Goal: Information Seeking & Learning: Find specific page/section

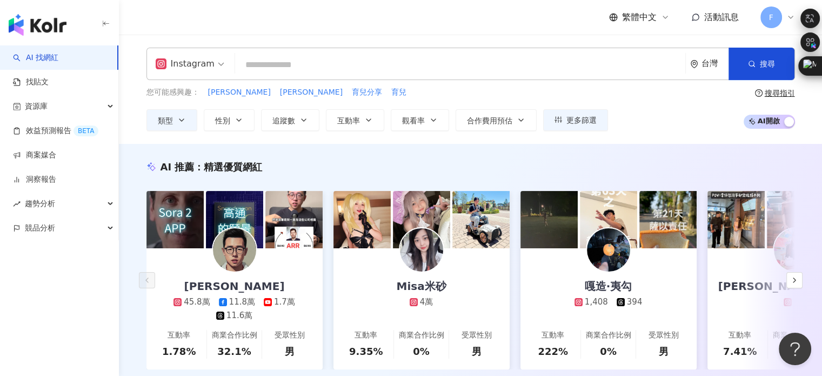
click at [62, 28] on img "button" at bounding box center [38, 25] width 58 height 22
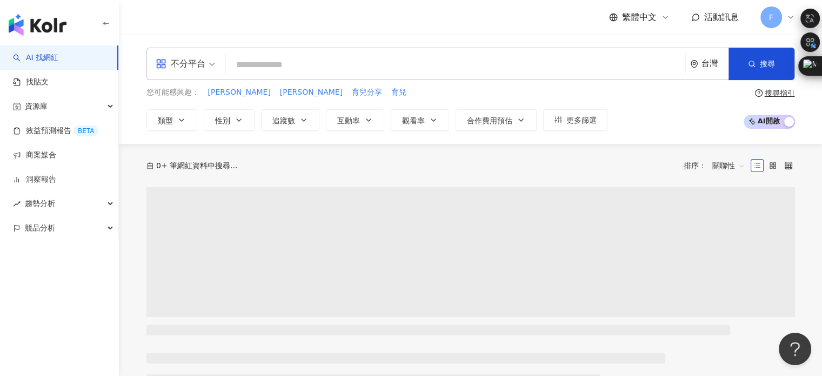
click at [292, 63] on input "search" at bounding box center [455, 65] width 451 height 21
click at [212, 66] on span "不分平台" at bounding box center [185, 63] width 59 height 17
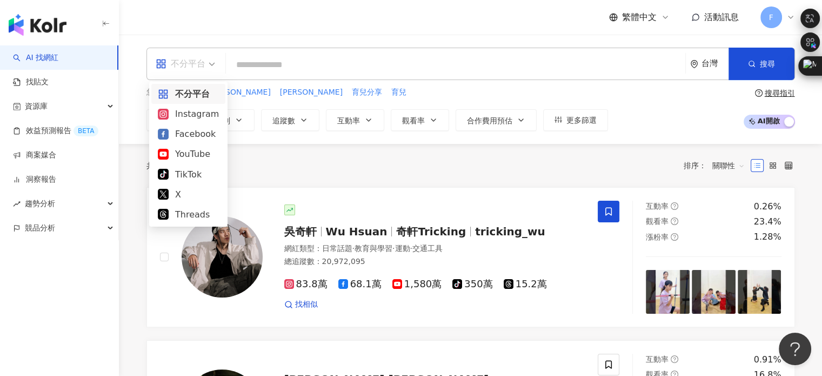
click at [197, 112] on div "Instagram" at bounding box center [188, 114] width 61 height 14
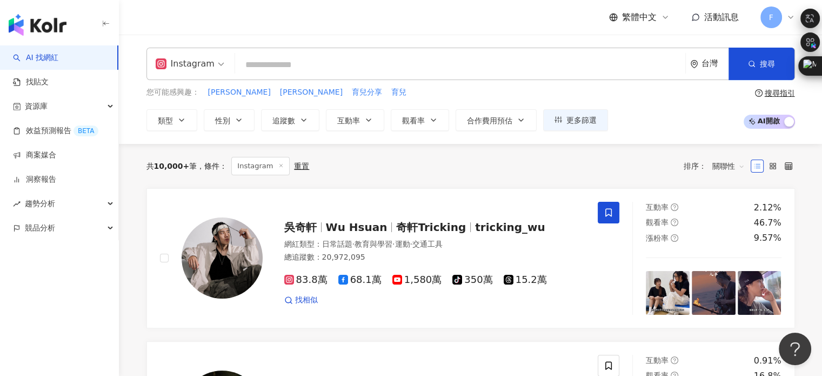
click at [276, 69] on input "search" at bounding box center [459, 65] width 441 height 21
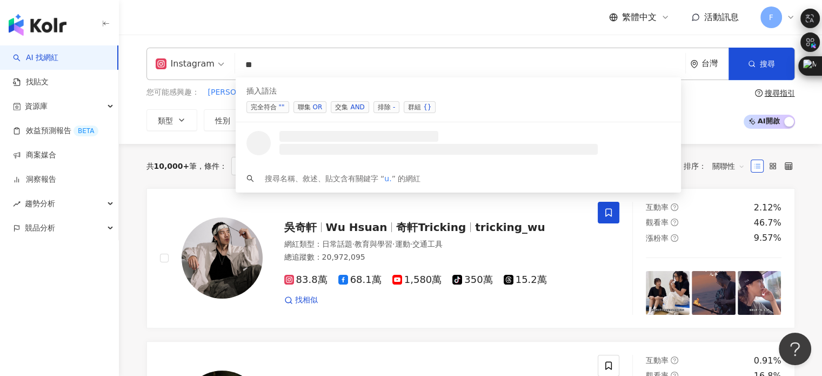
type input "*"
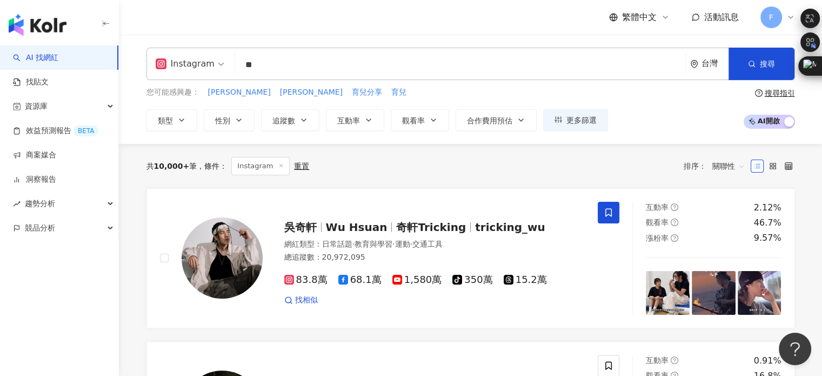
type input "**"
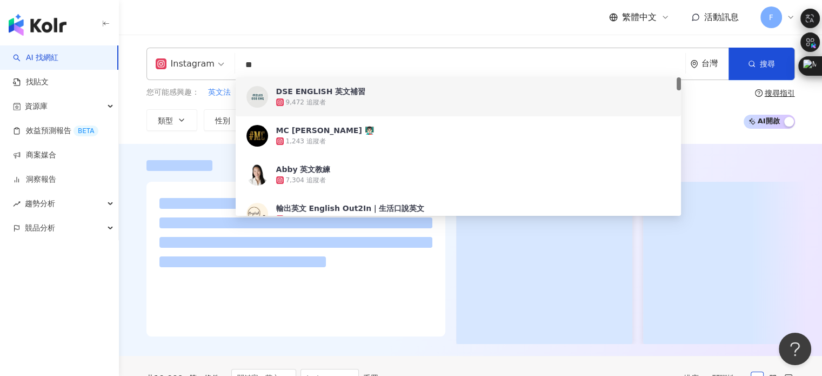
click at [343, 37] on div "Instagram ** 台灣 搜尋 9c09cf8d-ed04-4384-957a-003719aec66e 4f4ba8bc-5354-413f-8e99…" at bounding box center [470, 89] width 703 height 109
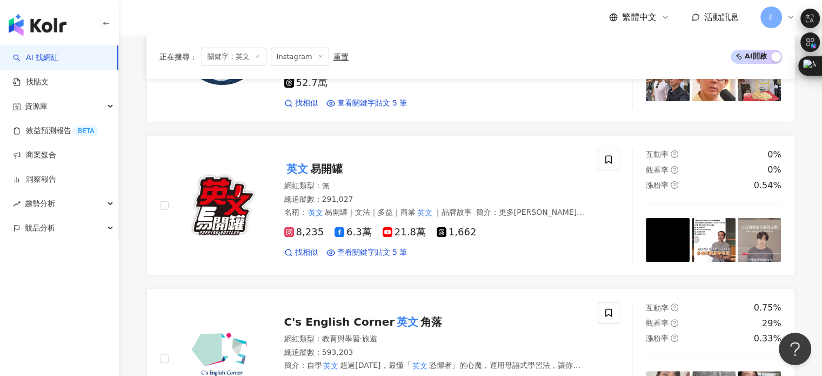
scroll to position [54, 0]
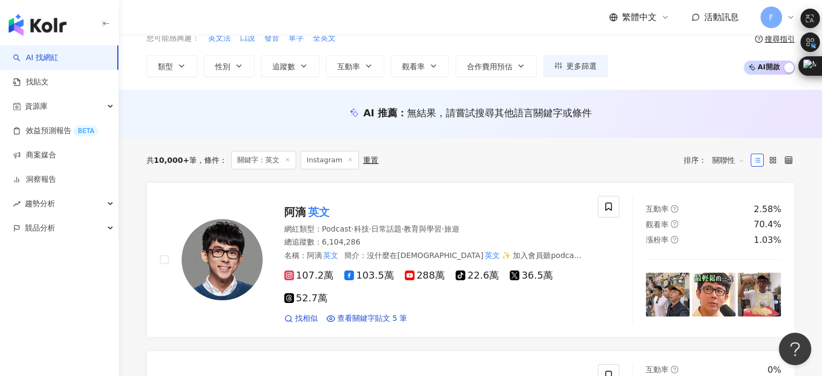
drag, startPoint x: 308, startPoint y: 212, endPoint x: 280, endPoint y: 131, distance: 85.8
click at [280, 131] on div "AI 推薦 ： 無結果，請嘗試搜尋其他語言關鍵字或條件" at bounding box center [470, 114] width 703 height 48
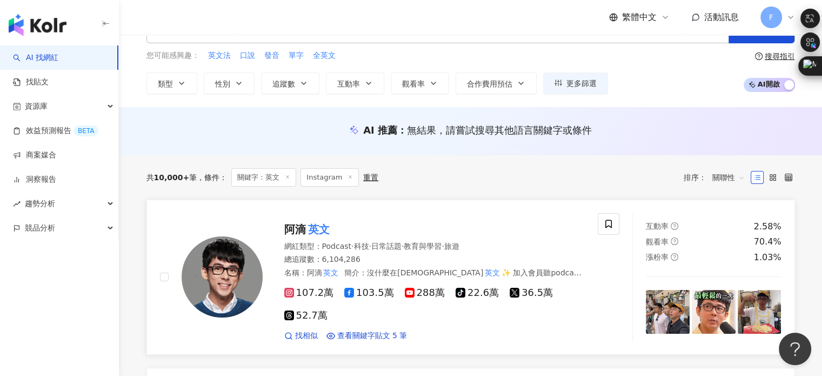
scroll to position [0, 0]
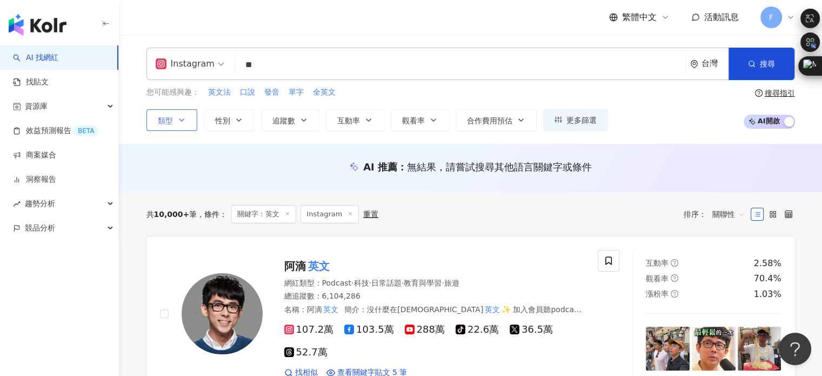
click at [177, 119] on icon "button" at bounding box center [181, 120] width 9 height 9
click at [272, 118] on span "追蹤數" at bounding box center [283, 120] width 23 height 9
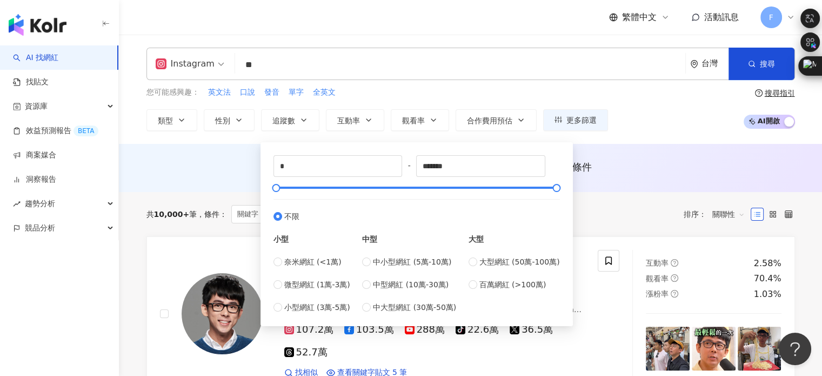
click at [661, 183] on div "AI 推薦 ： 無結果，請嘗試搜尋其他語言關鍵字或條件" at bounding box center [470, 168] width 703 height 48
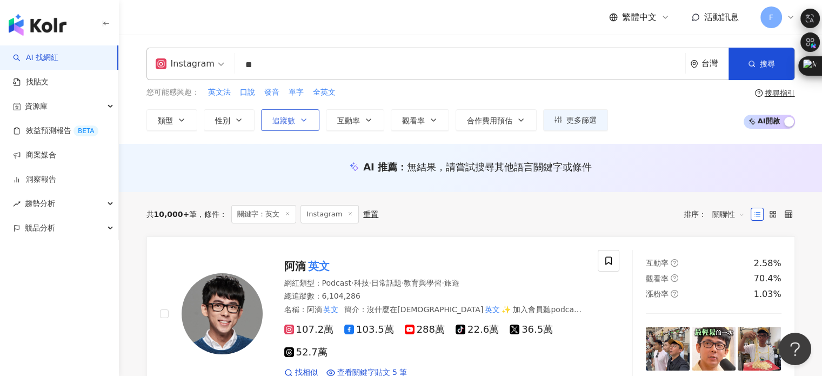
click at [266, 122] on button "追蹤數" at bounding box center [290, 120] width 58 height 22
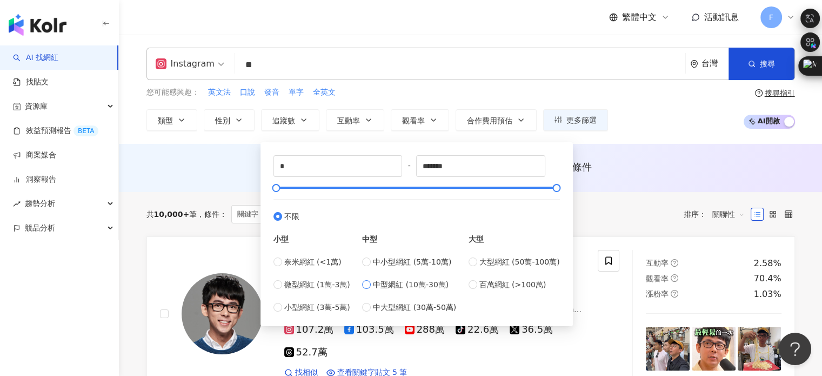
click at [400, 287] on span "中型網紅 (10萬-30萬)" at bounding box center [411, 284] width 76 height 12
type input "******"
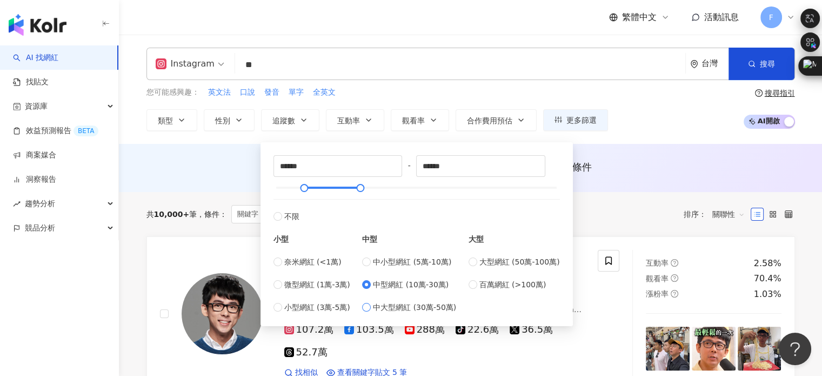
click at [398, 304] on span "中大型網紅 (30萬-50萬)" at bounding box center [414, 307] width 83 height 12
type input "******"
click at [504, 264] on span "大型網紅 (50萬-100萬)" at bounding box center [519, 262] width 81 height 12
type input "******"
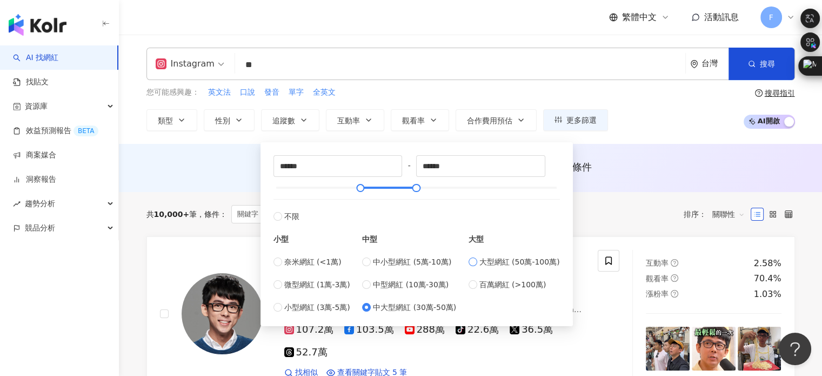
type input "******"
click at [493, 286] on span "百萬網紅 (>100萬)" at bounding box center [512, 284] width 67 height 12
type input "*******"
type input "*********"
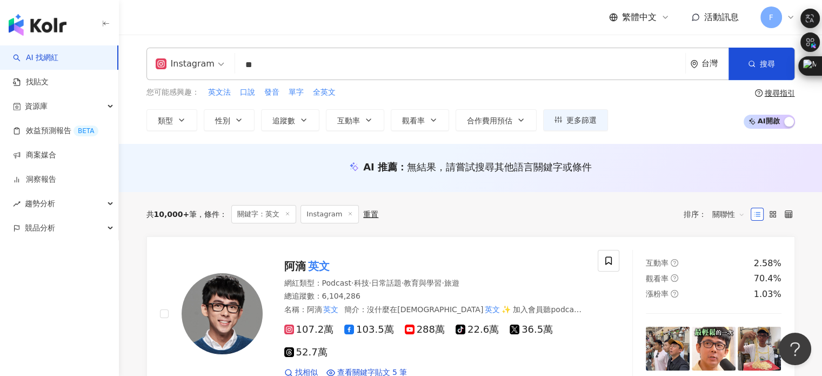
click at [613, 219] on div "共 10,000+ 筆 條件 ： 關鍵字：英文 Instagram 重置 排序： 關聯性" at bounding box center [470, 214] width 648 height 18
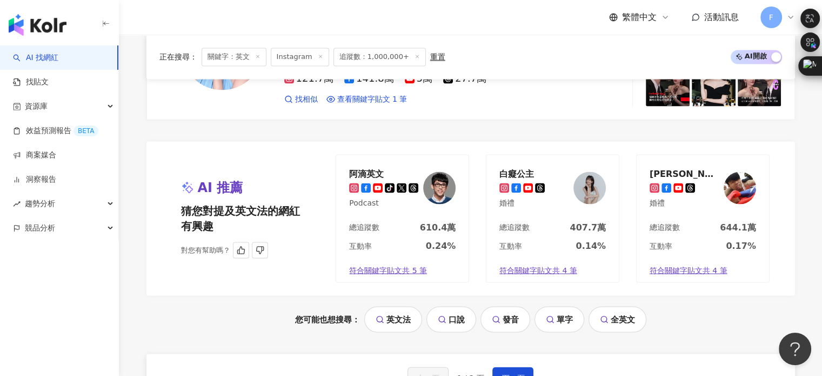
scroll to position [2098, 0]
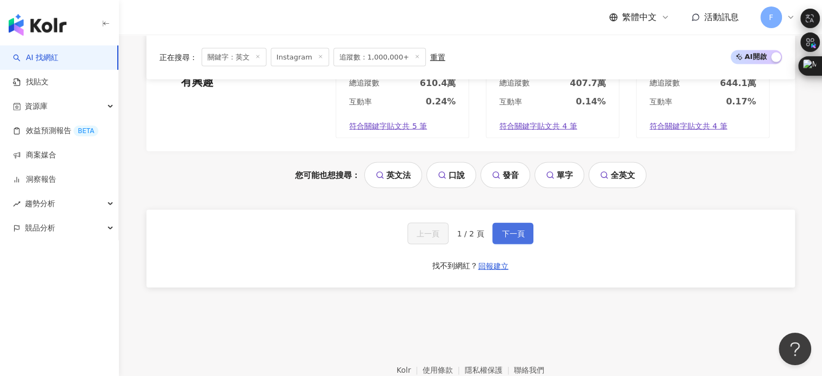
click at [521, 231] on span "下一頁" at bounding box center [512, 233] width 23 height 9
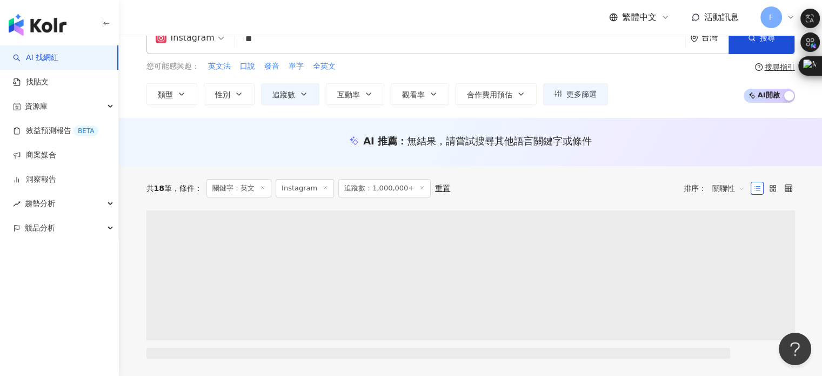
scroll to position [0, 0]
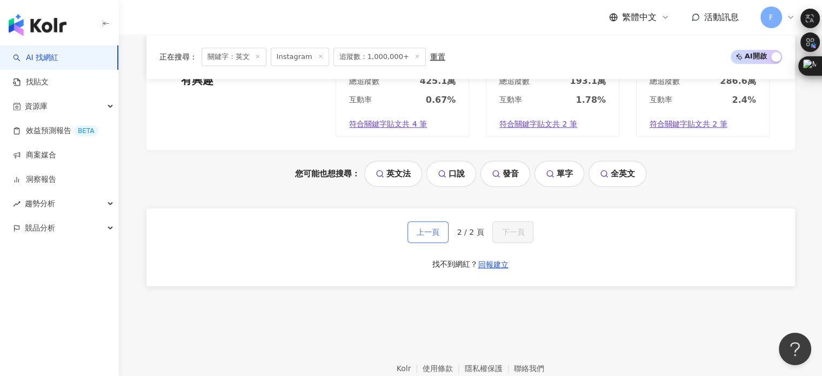
click at [434, 232] on span "上一頁" at bounding box center [428, 231] width 23 height 9
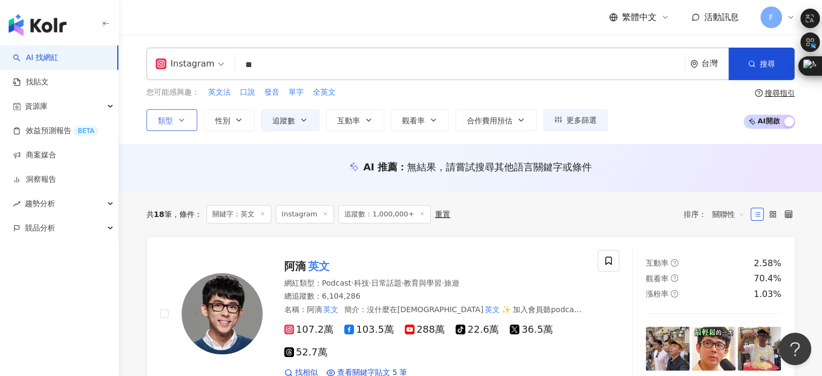
click at [182, 118] on icon "button" at bounding box center [181, 120] width 9 height 9
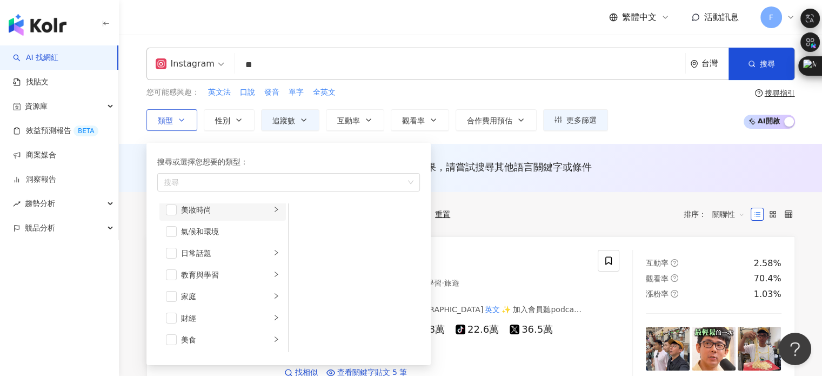
scroll to position [54, 0]
click at [273, 248] on icon "right" at bounding box center [276, 248] width 6 height 6
click at [176, 248] on li "教育與學習" at bounding box center [222, 249] width 126 height 22
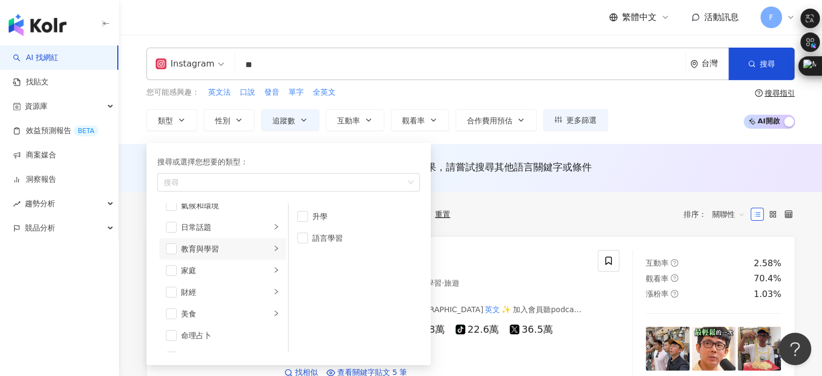
drag, startPoint x: 256, startPoint y: 61, endPoint x: 169, endPoint y: 61, distance: 87.0
click at [176, 61] on div "Instagram ** 台灣 搜尋 9c09cf8d-ed04-4384-957a-003719aec66e 4f4ba8bc-5354-413f-8e99…" at bounding box center [470, 64] width 648 height 32
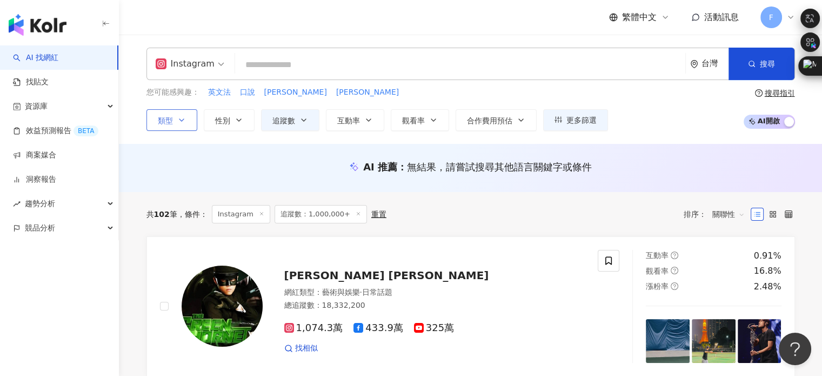
click at [164, 125] on button "類型" at bounding box center [171, 120] width 51 height 22
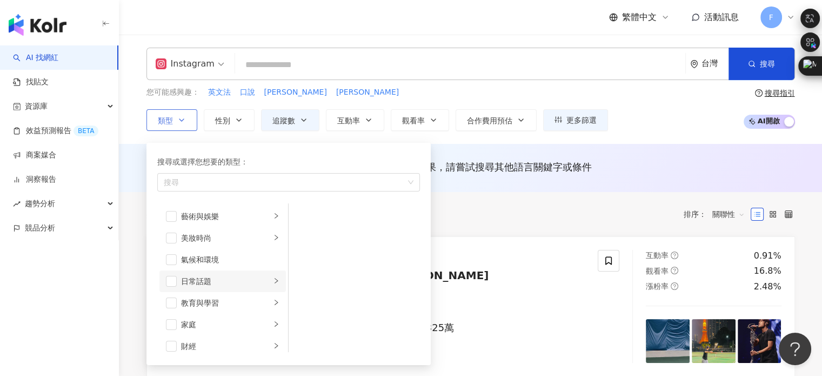
click at [273, 283] on icon "right" at bounding box center [276, 280] width 6 height 6
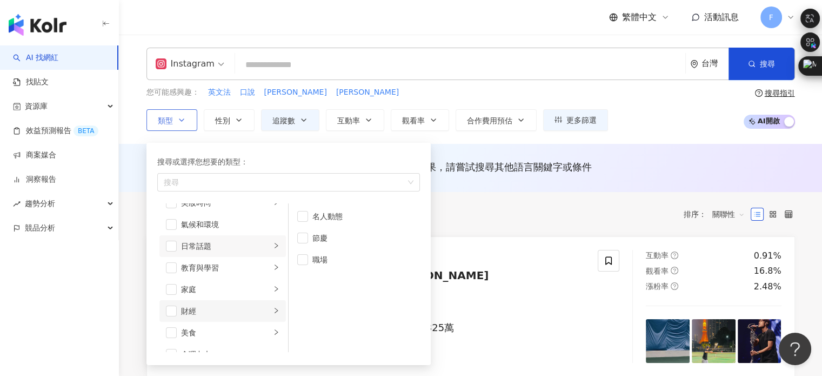
scroll to position [54, 0]
click at [175, 248] on span "button" at bounding box center [171, 248] width 11 height 11
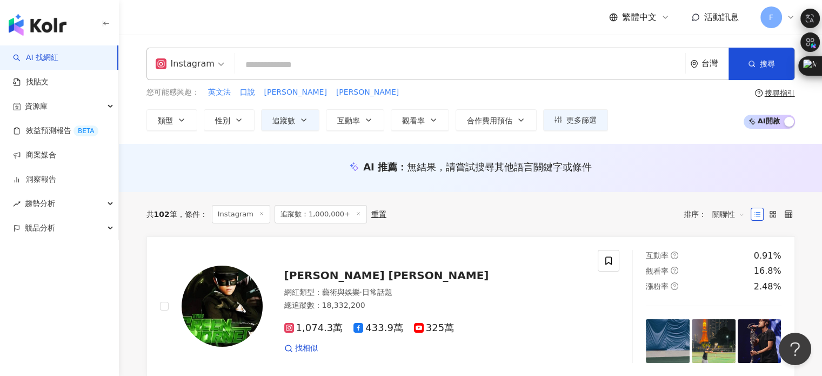
click at [520, 224] on div "共 102 筆 條件 ： Instagram 追蹤數：1,000,000+ 重置 排序： 關聯性" at bounding box center [470, 214] width 648 height 44
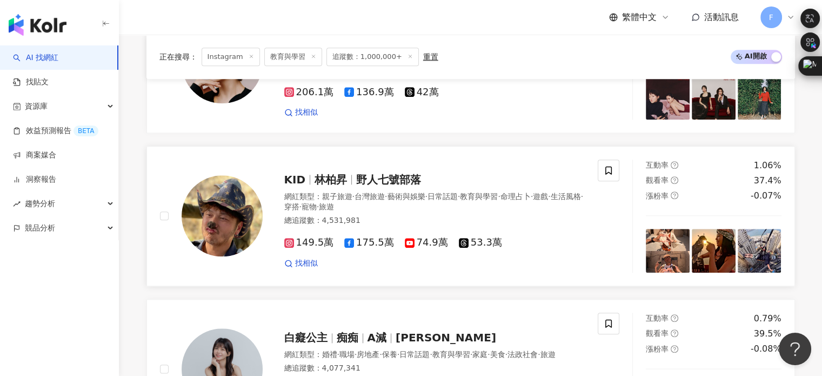
scroll to position [1189, 0]
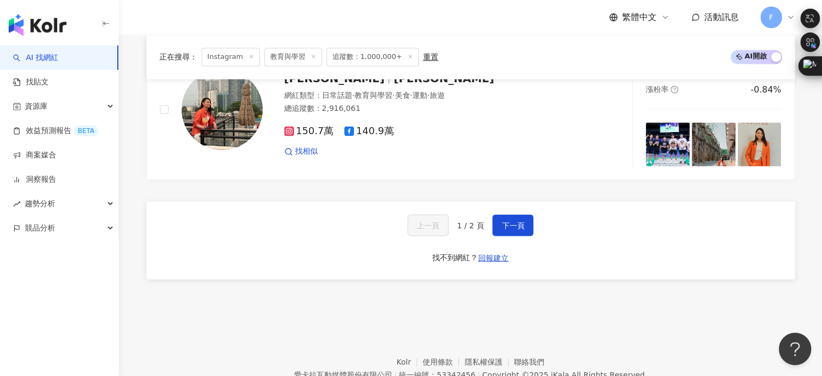
click at [510, 223] on button "下一頁" at bounding box center [512, 225] width 41 height 22
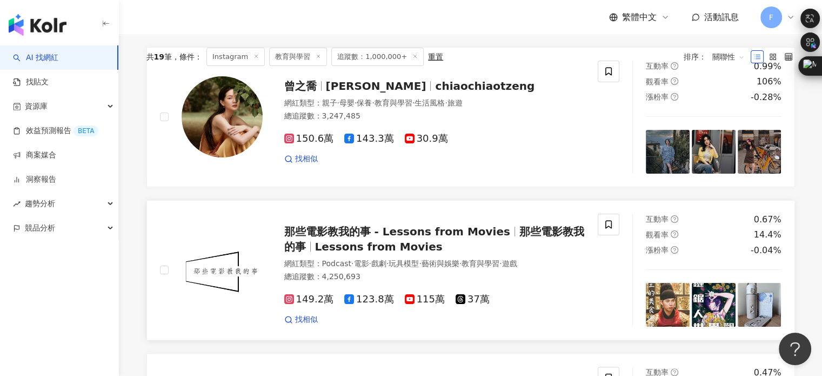
scroll to position [0, 0]
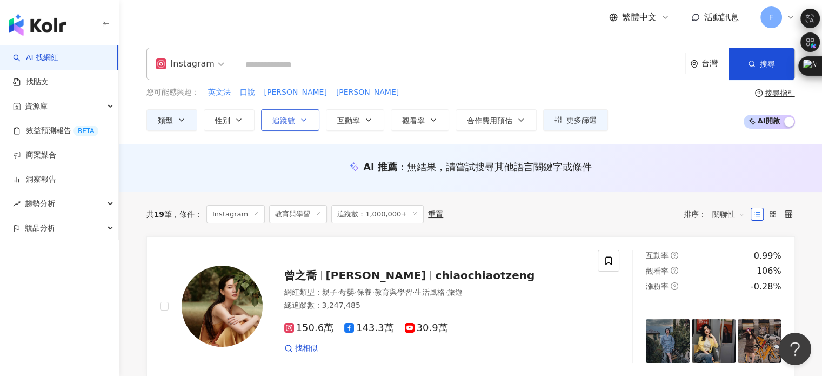
click at [285, 124] on span "追蹤數" at bounding box center [283, 120] width 23 height 9
click at [211, 163] on div "AI 推薦 ： 無結果，請嘗試搜尋其他語言關鍵字或條件" at bounding box center [470, 167] width 648 height 14
click at [178, 121] on icon "button" at bounding box center [181, 120] width 9 height 9
click at [641, 103] on div "您可能感興趣： 英文法 口說 Emily Stephanie 類型 搜尋或選擇您想要的類型： 教育與學習 藝術與娛樂 美妝時尚 氣候和環境 日常話題 教育與學…" at bounding box center [470, 108] width 648 height 44
click at [286, 122] on span "追蹤數" at bounding box center [283, 120] width 23 height 9
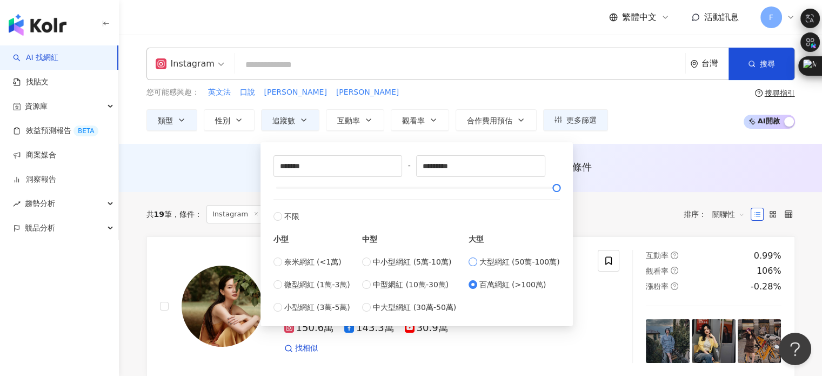
type input "******"
click at [417, 279] on span "中型網紅 (10萬-30萬)" at bounding box center [411, 284] width 76 height 12
type input "******"
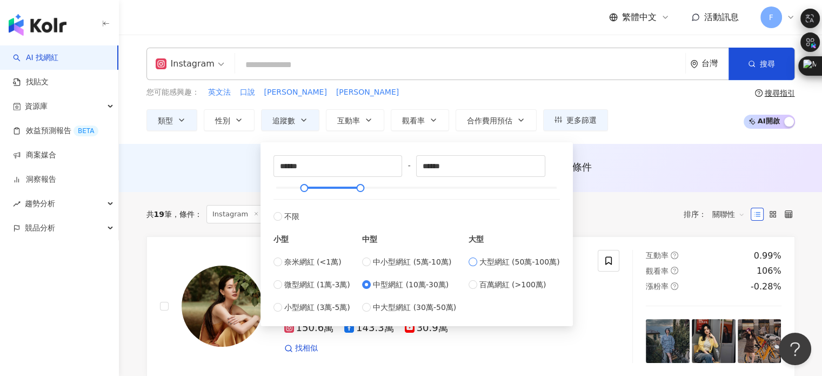
click at [492, 265] on span "大型網紅 (50萬-100萬)" at bounding box center [519, 262] width 81 height 12
type input "******"
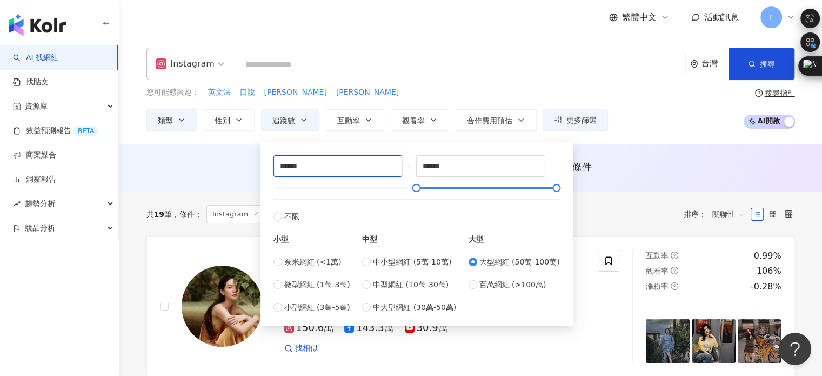
drag, startPoint x: 356, startPoint y: 160, endPoint x: 266, endPoint y: 158, distance: 90.3
click at [267, 158] on div "****** - ****** 不限 小型 奈米網紅 (<1萬) 微型網紅 (1萬-3萬) 小型網紅 (3萬-5萬) 中型 中小型網紅 (5萬-10萬) 中型…" at bounding box center [416, 234] width 299 height 171
type input "*"
type input "******"
click at [610, 196] on div "共 19 筆 條件 ： Instagram 教育與學習 追蹤數：1,000,000+ 重置 排序： 關聯性" at bounding box center [470, 214] width 648 height 44
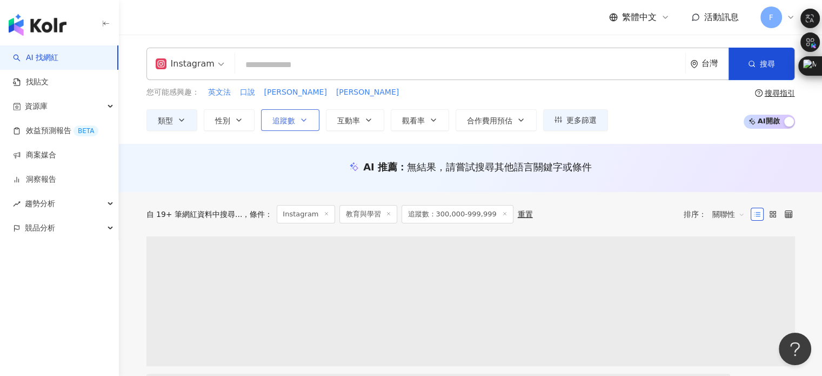
click at [300, 114] on button "追蹤數" at bounding box center [290, 120] width 58 height 22
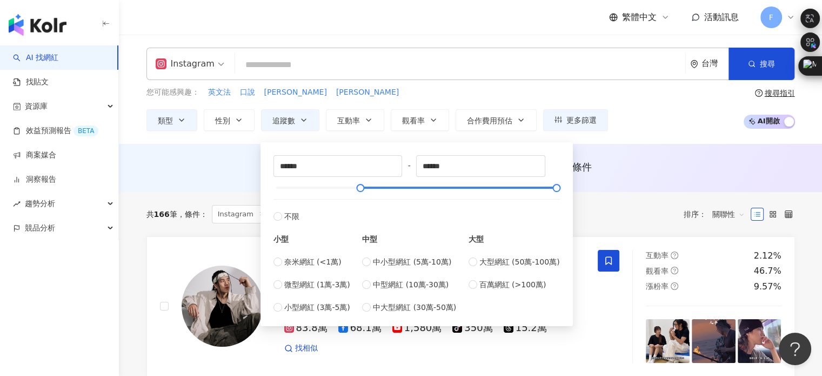
click at [653, 168] on div "AI 推薦 ： 無結果，請嘗試搜尋其他語言關鍵字或條件" at bounding box center [470, 167] width 648 height 14
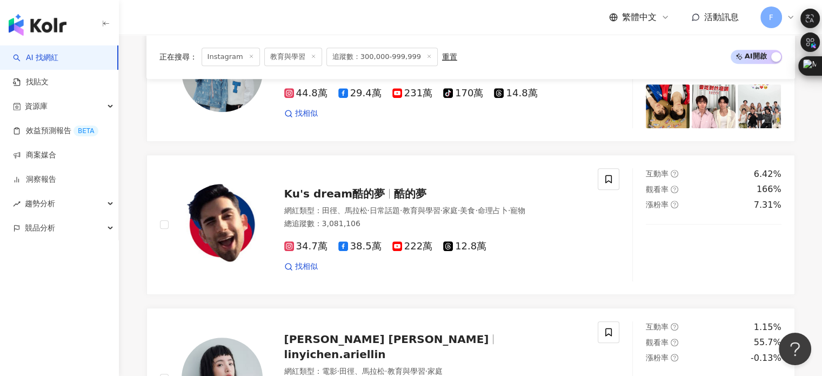
scroll to position [594, 0]
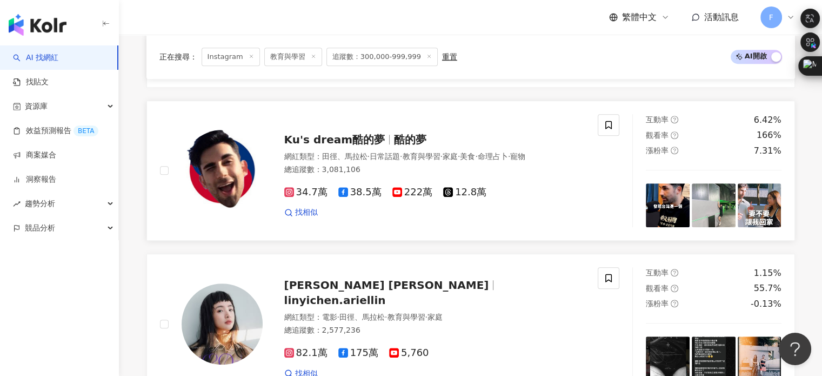
click at [381, 138] on span "Ku's dream酷的夢" at bounding box center [339, 139] width 110 height 13
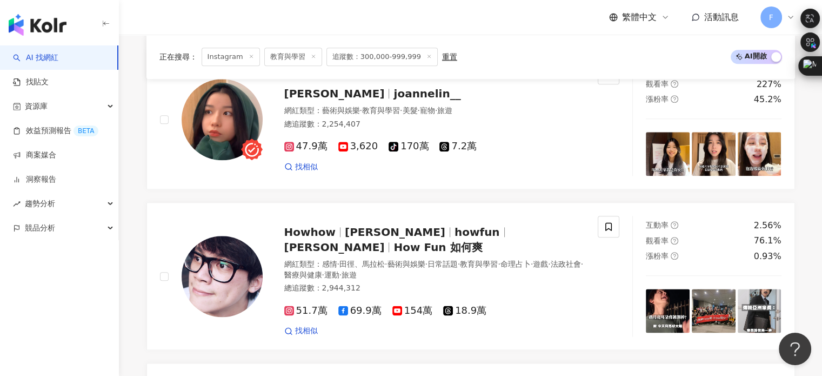
scroll to position [1189, 0]
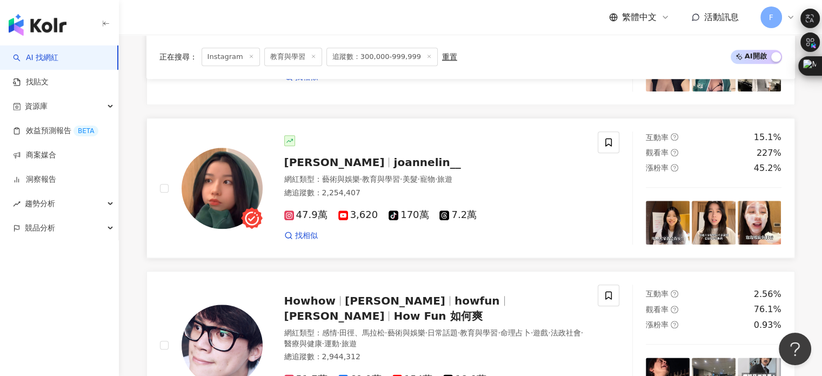
click at [393, 162] on span "joannelin__" at bounding box center [426, 162] width 67 height 13
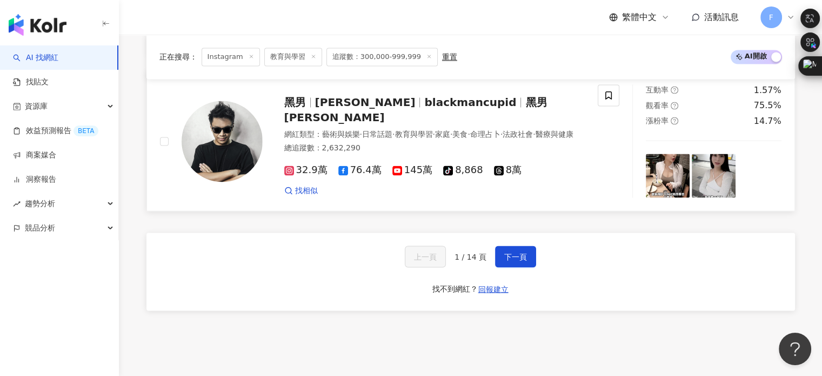
scroll to position [1925, 0]
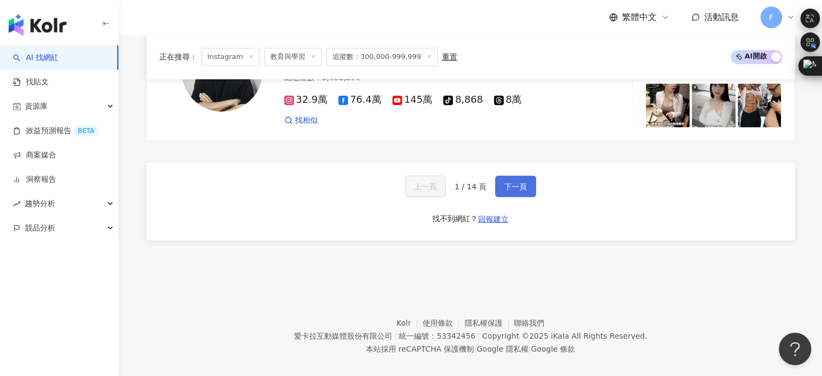
click at [497, 175] on button "下一頁" at bounding box center [515, 186] width 41 height 22
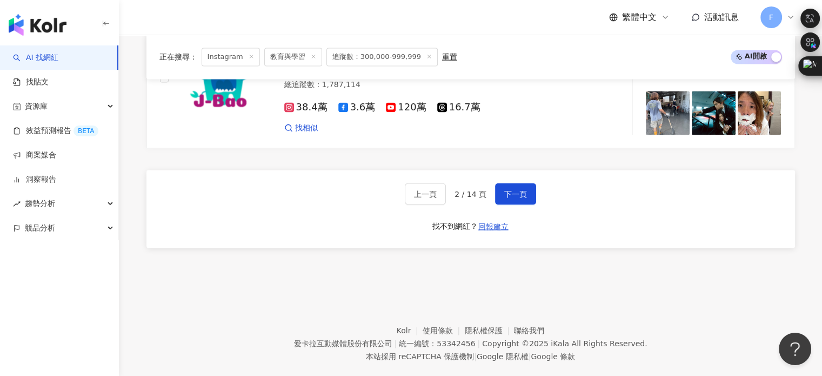
scroll to position [1817, 0]
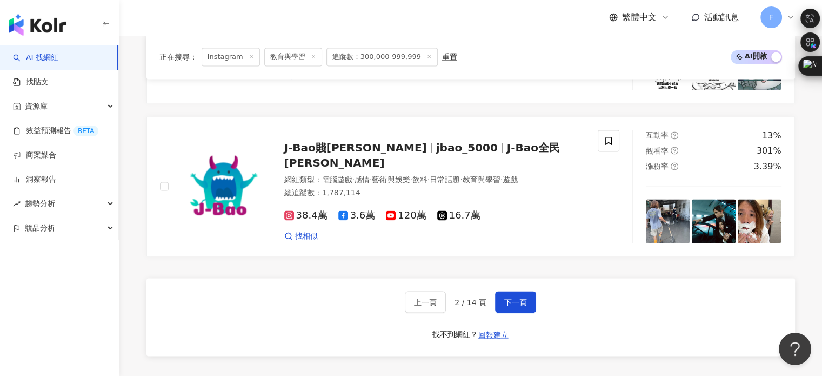
drag, startPoint x: 510, startPoint y: 260, endPoint x: 509, endPoint y: 270, distance: 9.2
click at [510, 278] on div "上一頁 2 / 14 頁 下一頁 找不到網紅？ 回報建立" at bounding box center [470, 317] width 648 height 78
click at [509, 278] on div "上一頁 2 / 14 頁 下一頁 找不到網紅？ 回報建立" at bounding box center [470, 317] width 648 height 78
click at [504, 297] on span "下一頁" at bounding box center [515, 301] width 23 height 9
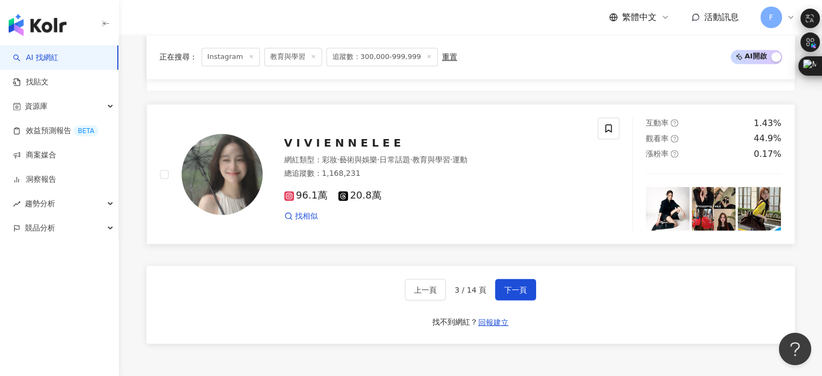
scroll to position [1837, 0]
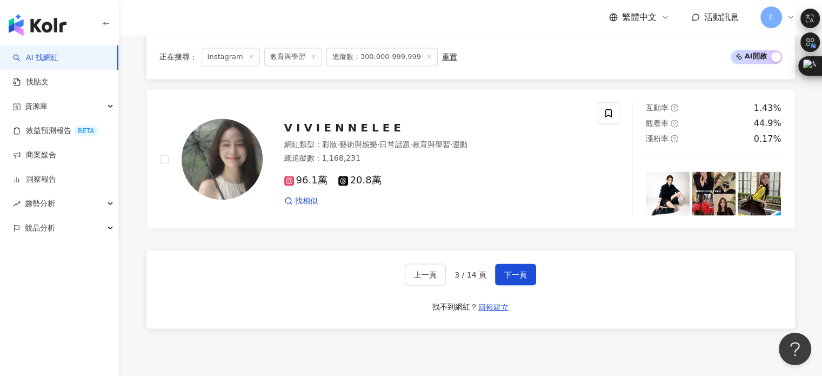
click at [502, 281] on div "上一頁 3 / 14 頁 下一頁 找不到網紅？ 回報建立" at bounding box center [470, 289] width 648 height 78
click at [505, 270] on span "下一頁" at bounding box center [515, 274] width 23 height 9
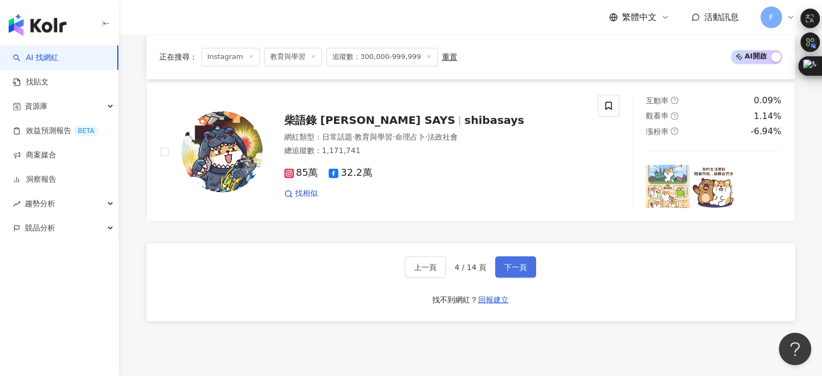
click at [514, 263] on span "下一頁" at bounding box center [515, 266] width 23 height 9
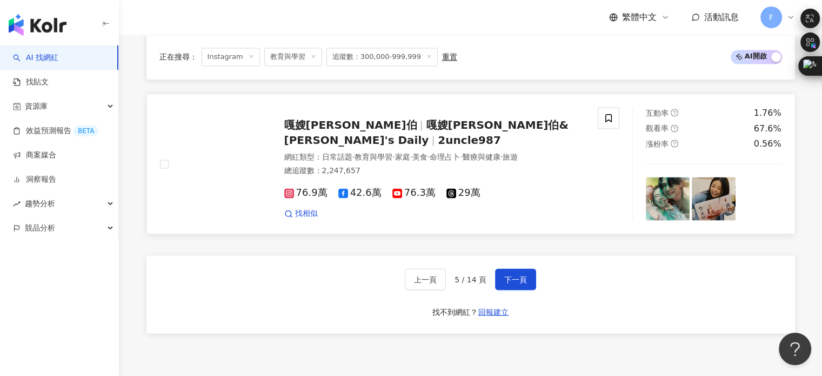
scroll to position [1848, 0]
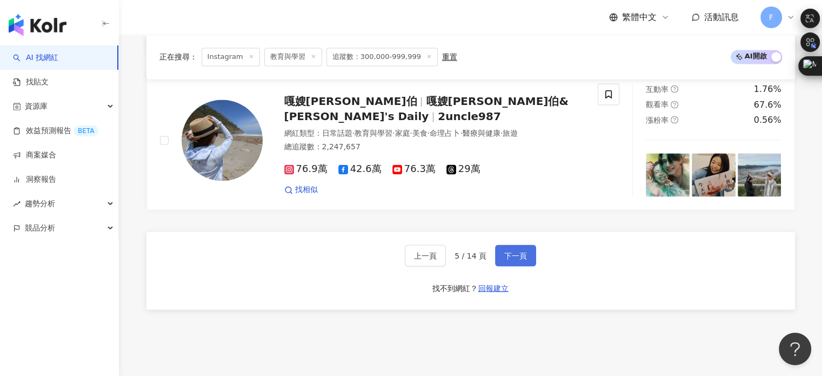
click at [504, 259] on span "下一頁" at bounding box center [515, 255] width 23 height 9
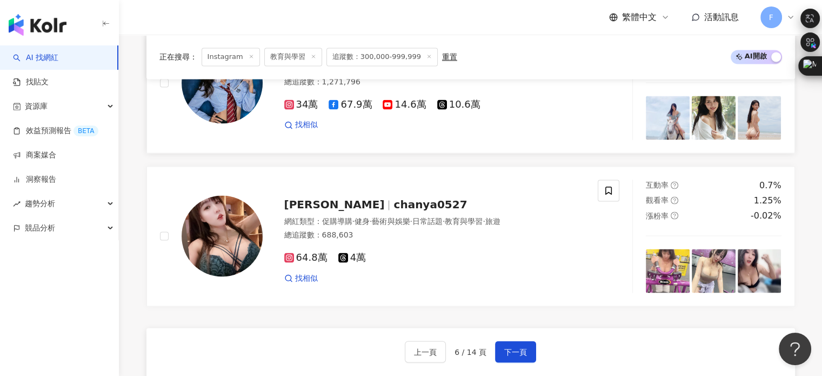
scroll to position [1891, 0]
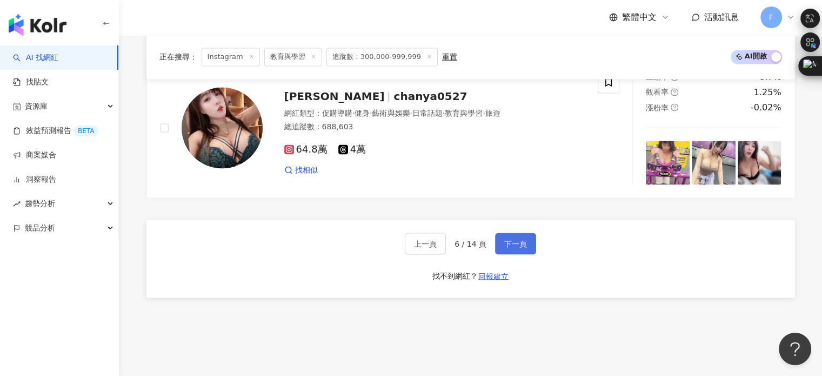
click at [517, 239] on span "下一頁" at bounding box center [515, 243] width 23 height 9
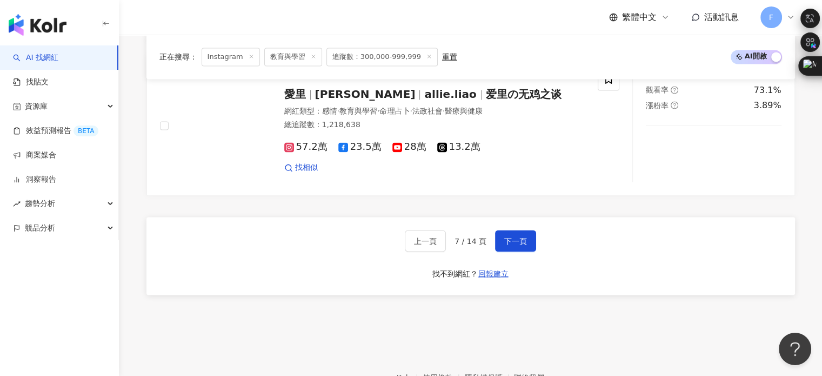
scroll to position [1837, 0]
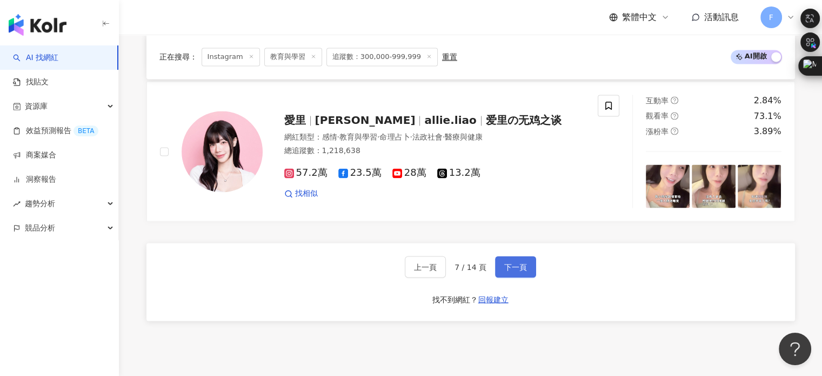
click at [518, 256] on button "下一頁" at bounding box center [515, 267] width 41 height 22
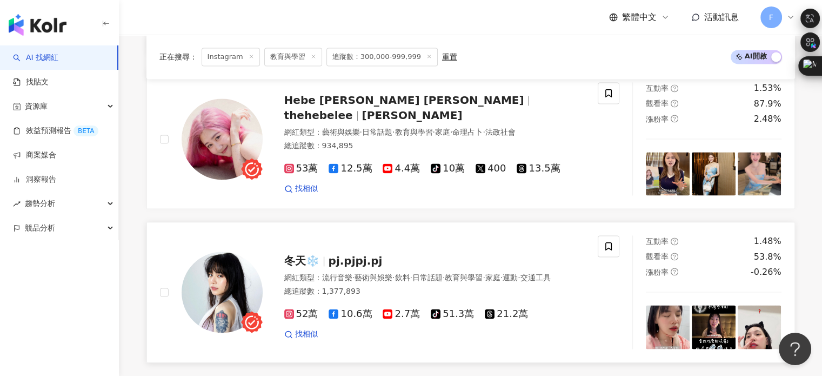
scroll to position [1783, 0]
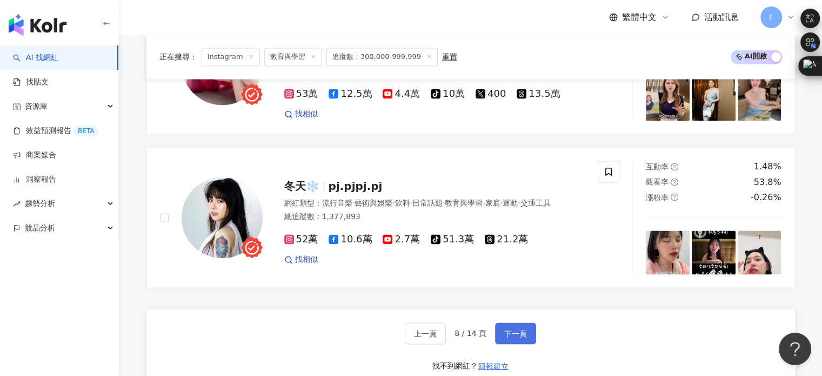
click at [513, 328] on span "下一頁" at bounding box center [515, 332] width 23 height 9
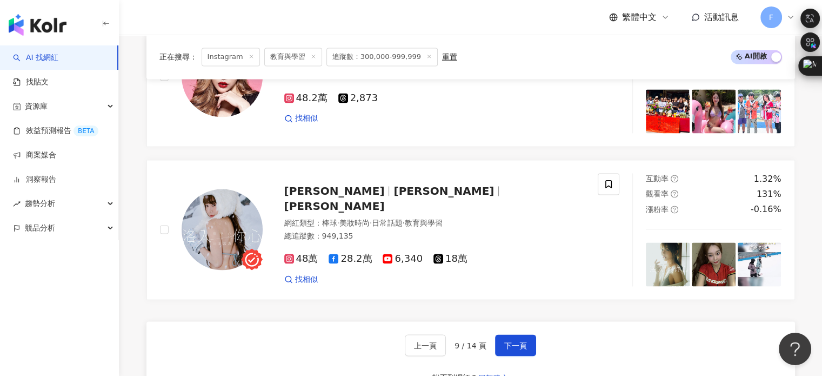
click at [243, 350] on div "上一頁 9 / 14 頁 下一頁 找不到網紅？ 回報建立" at bounding box center [470, 360] width 648 height 78
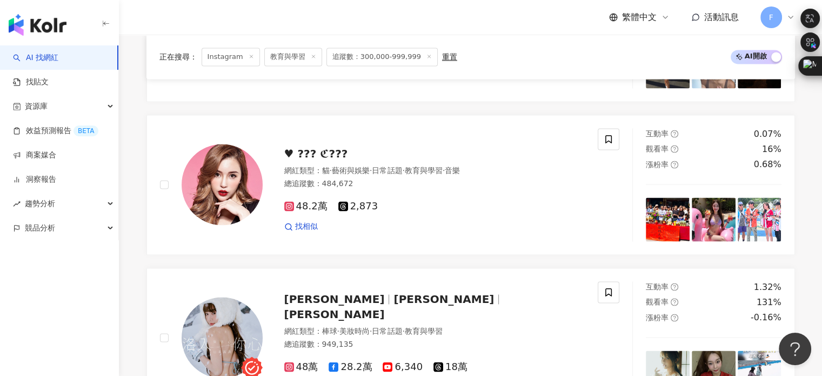
scroll to position [1837, 0]
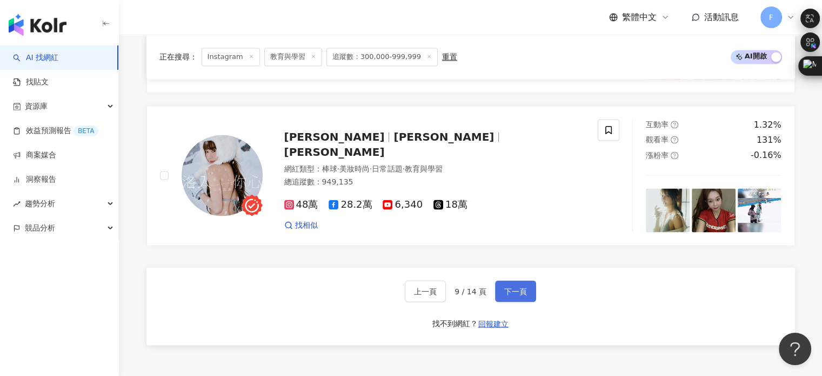
click at [525, 280] on button "下一頁" at bounding box center [515, 291] width 41 height 22
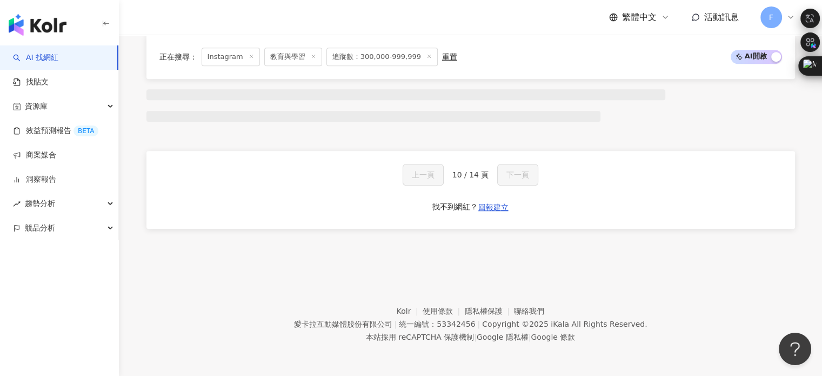
scroll to position [660, 0]
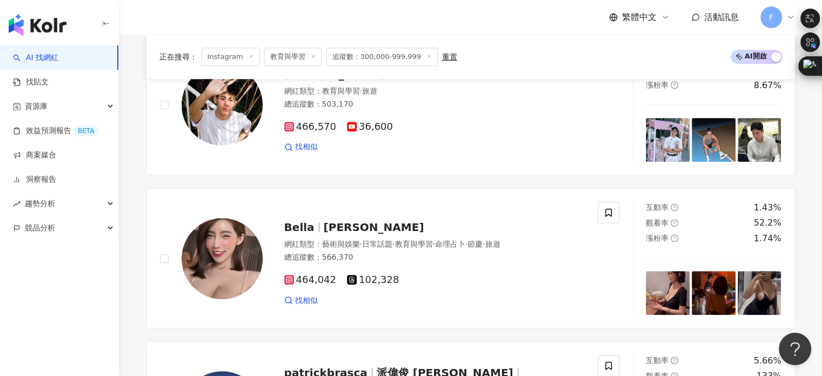
click at [50, 333] on div "AI 找網紅 找貼文 資源庫 效益預測報告 BETA 商案媒合 洞察報告 趨勢分析 競品分析" at bounding box center [59, 210] width 119 height 330
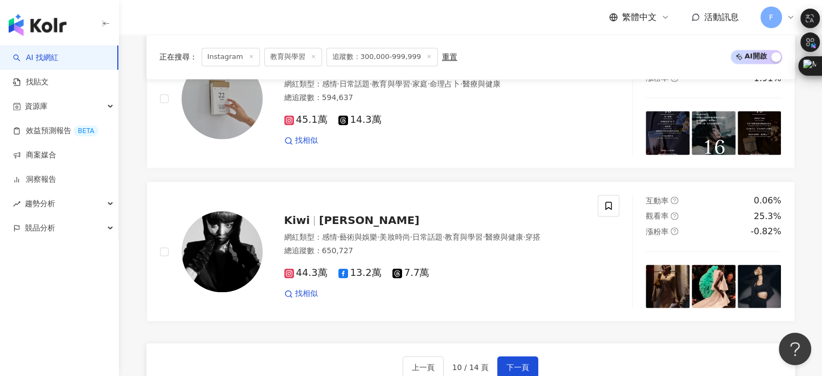
scroll to position [1891, 0]
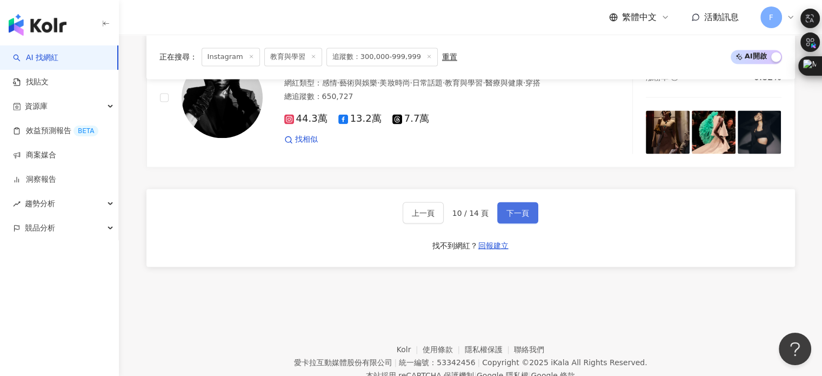
click at [511, 214] on button "下一頁" at bounding box center [517, 213] width 41 height 22
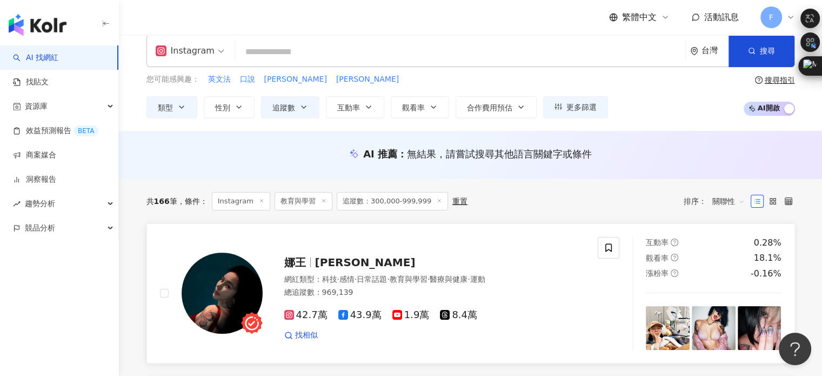
scroll to position [0, 0]
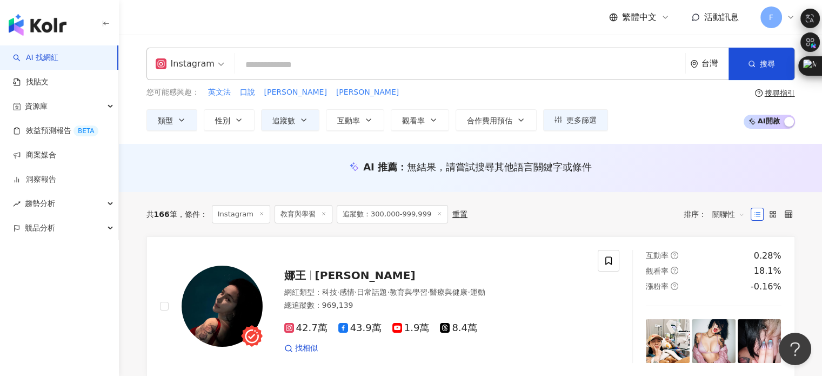
click at [322, 214] on line at bounding box center [323, 213] width 3 height 3
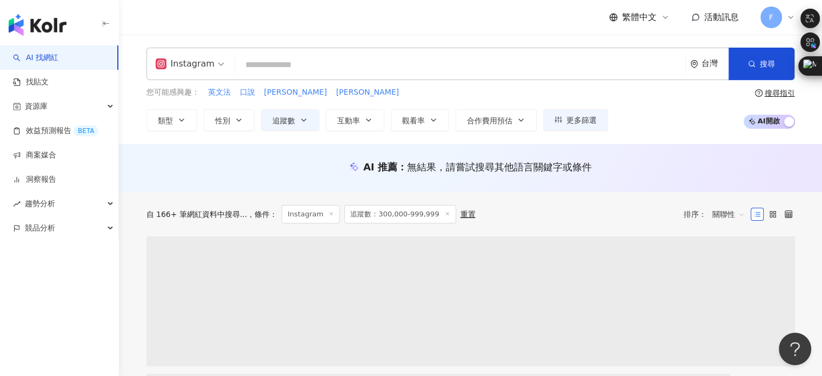
click at [281, 64] on input "search" at bounding box center [459, 65] width 441 height 21
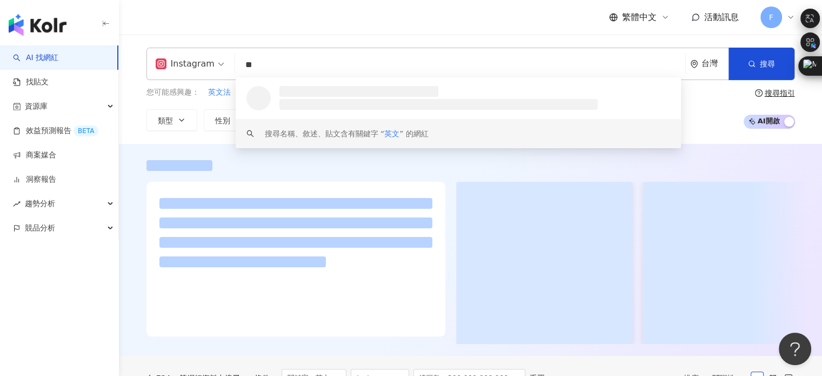
click at [289, 34] on div "繁體中文 活動訊息 F" at bounding box center [470, 17] width 648 height 35
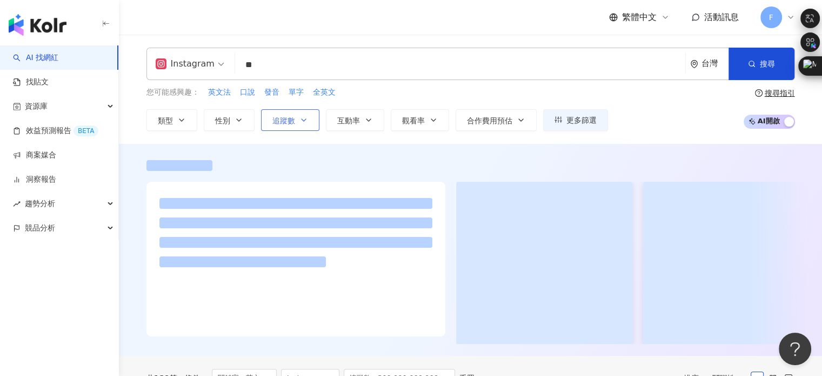
click at [301, 124] on button "追蹤數" at bounding box center [290, 120] width 58 height 22
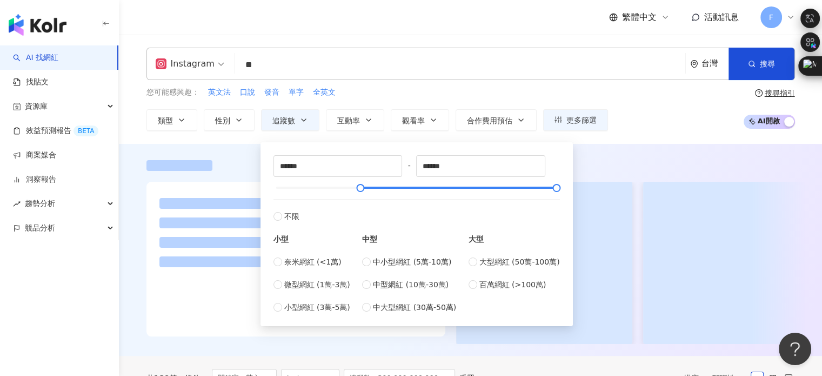
click at [239, 152] on div at bounding box center [470, 250] width 703 height 212
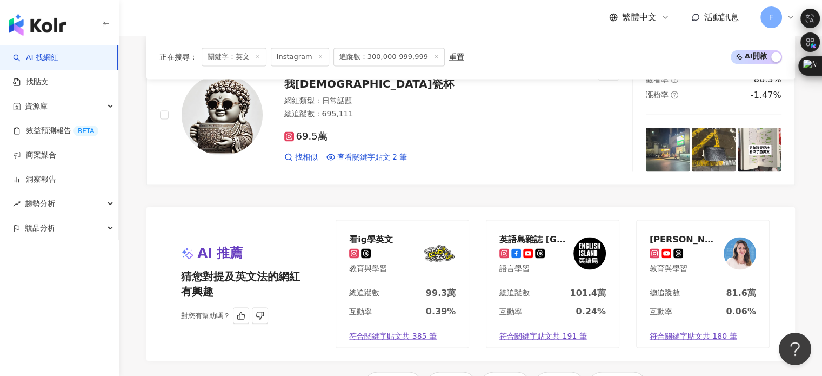
scroll to position [1989, 0]
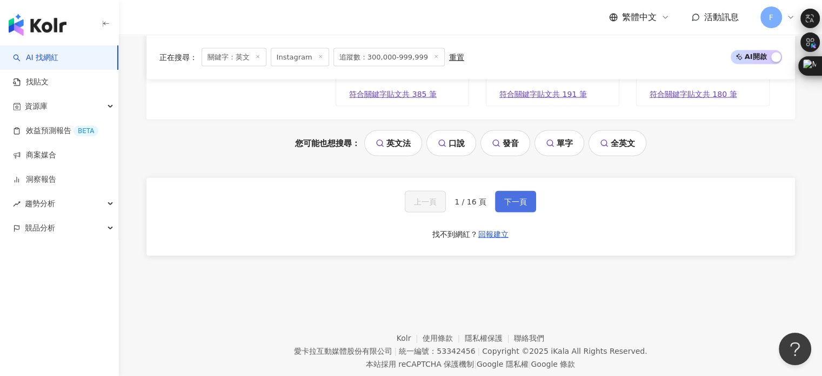
click at [506, 197] on span "下一頁" at bounding box center [515, 201] width 23 height 9
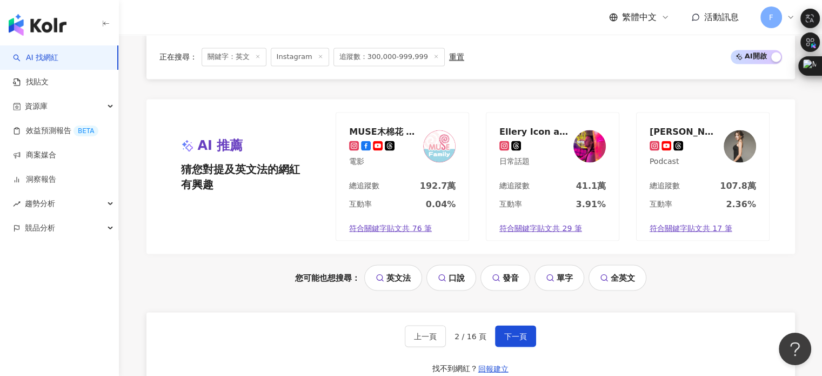
scroll to position [2107, 0]
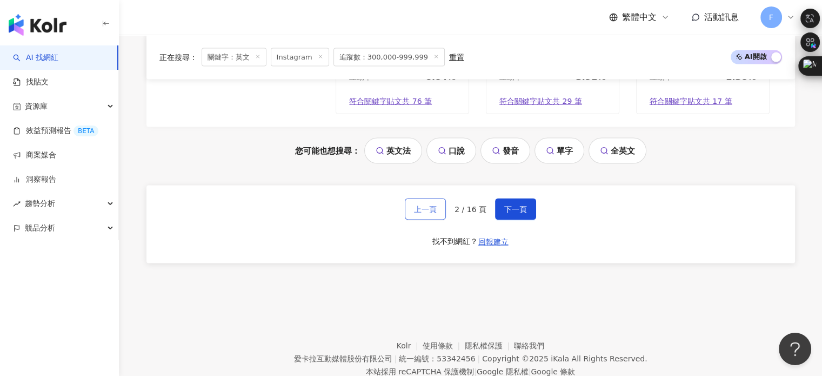
click at [429, 207] on span "上一頁" at bounding box center [425, 209] width 23 height 9
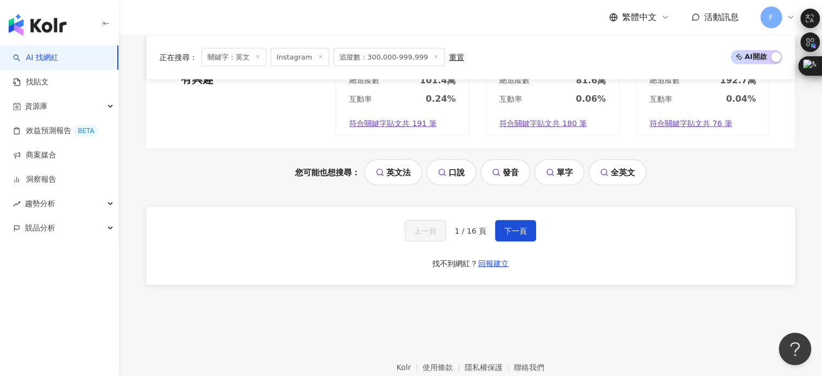
scroll to position [2144, 0]
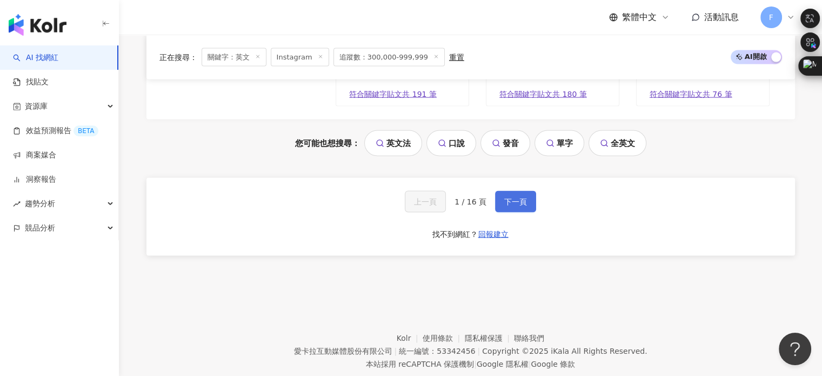
click at [509, 197] on span "下一頁" at bounding box center [515, 201] width 23 height 9
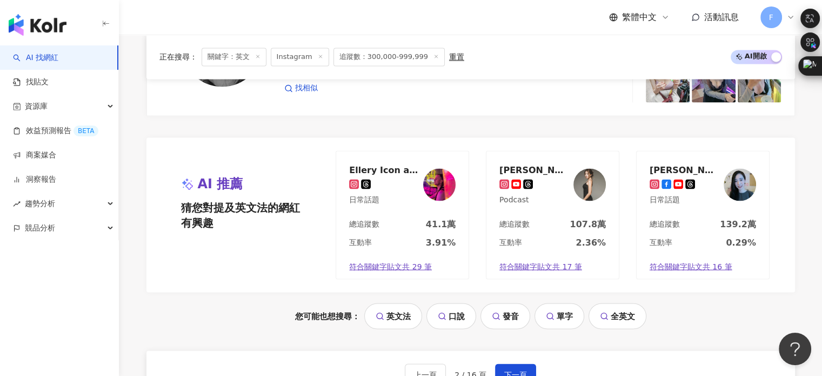
scroll to position [1999, 0]
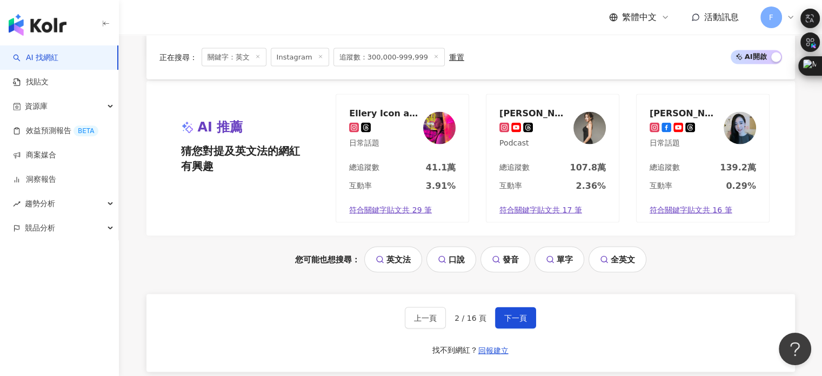
drag, startPoint x: 515, startPoint y: 313, endPoint x: 525, endPoint y: 283, distance: 31.4
click at [515, 313] on span "下一頁" at bounding box center [515, 317] width 23 height 9
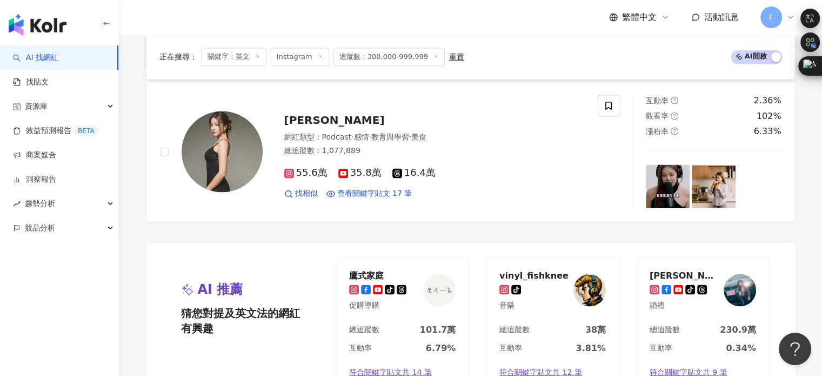
scroll to position [1945, 0]
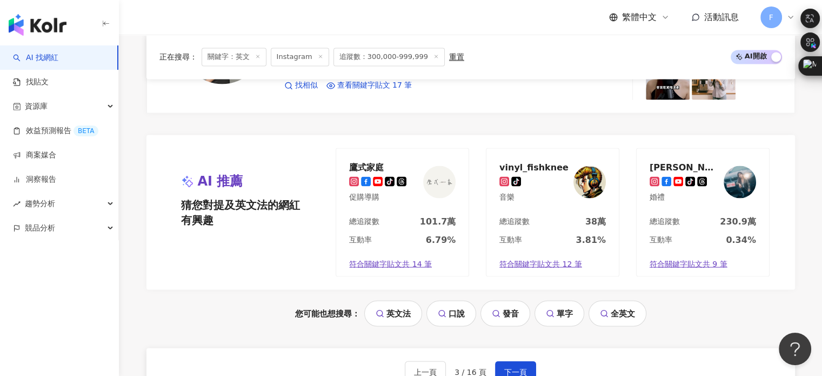
click at [504, 360] on button "下一頁" at bounding box center [515, 371] width 41 height 22
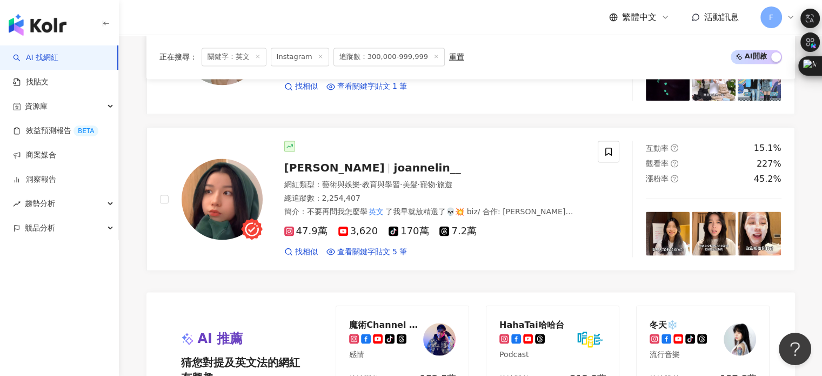
scroll to position [2053, 0]
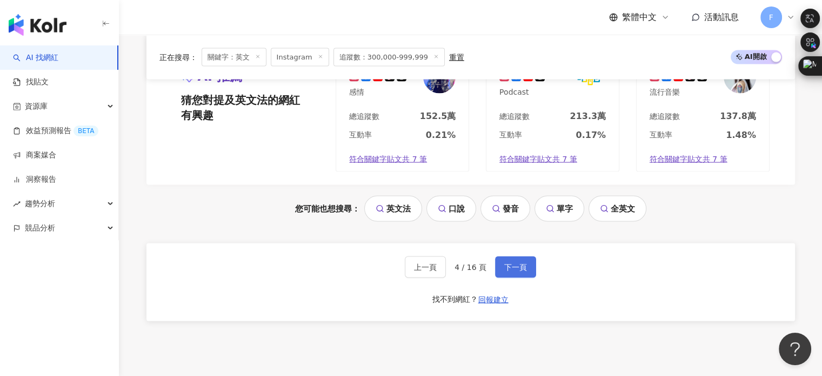
click at [526, 269] on button "下一頁" at bounding box center [515, 267] width 41 height 22
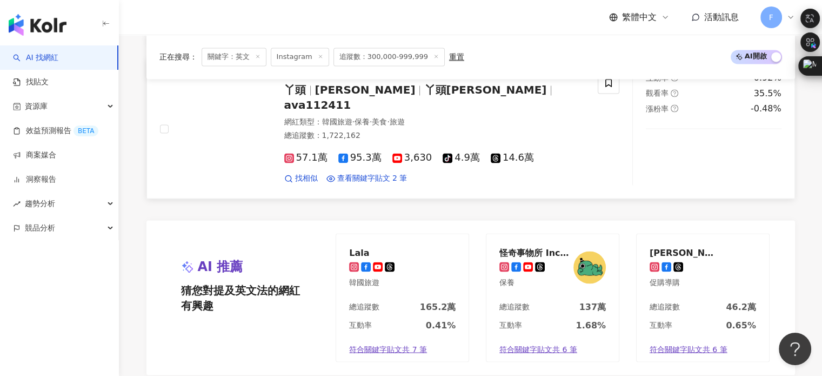
scroll to position [1999, 0]
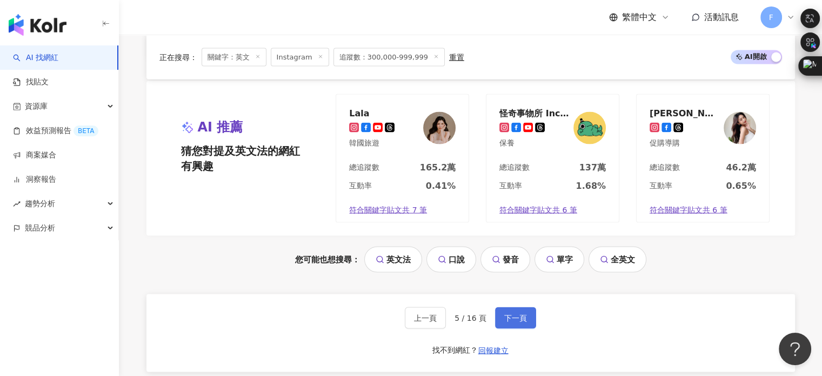
click at [495, 311] on button "下一頁" at bounding box center [515, 317] width 41 height 22
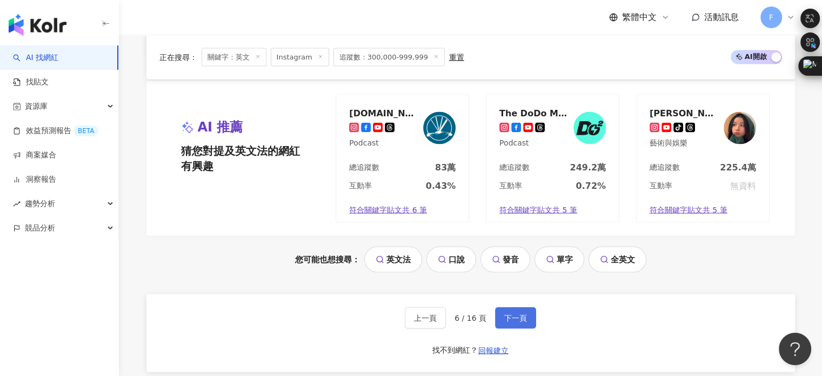
click at [505, 313] on span "下一頁" at bounding box center [515, 317] width 23 height 9
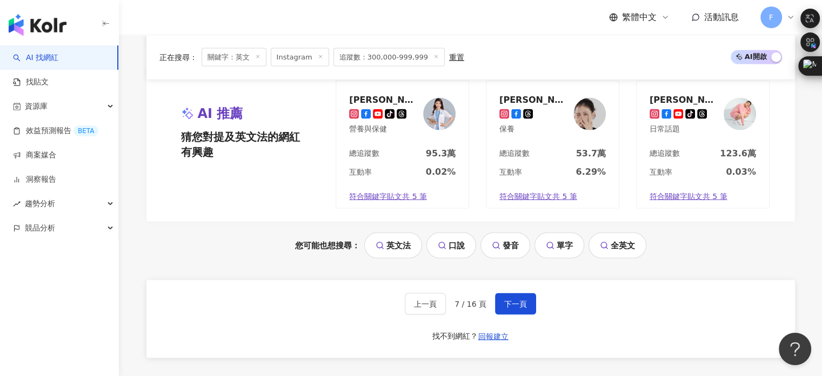
scroll to position [2137, 0]
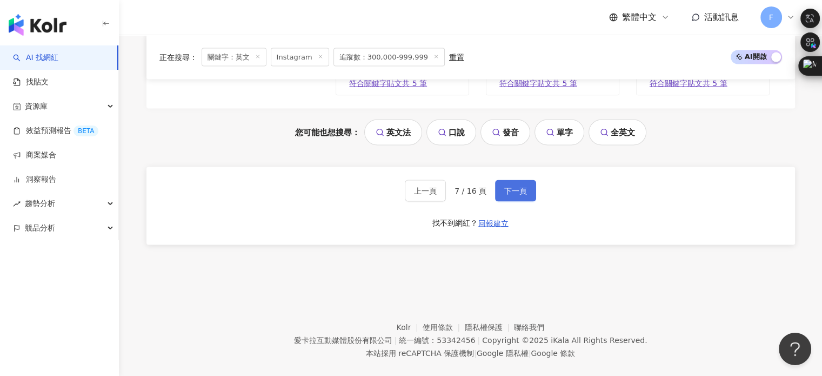
click at [514, 186] on span "下一頁" at bounding box center [515, 190] width 23 height 9
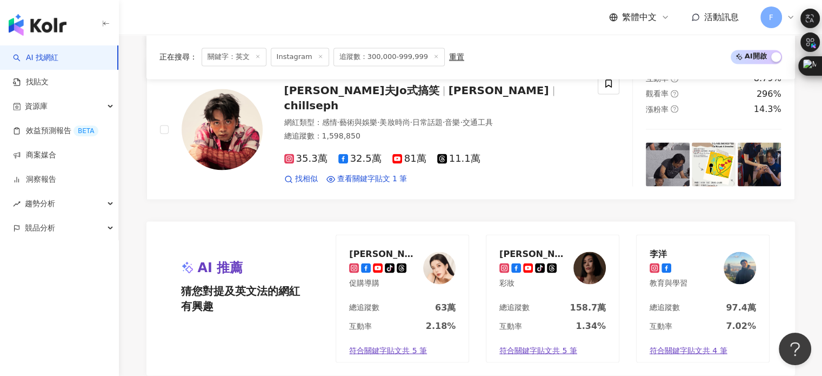
scroll to position [1999, 0]
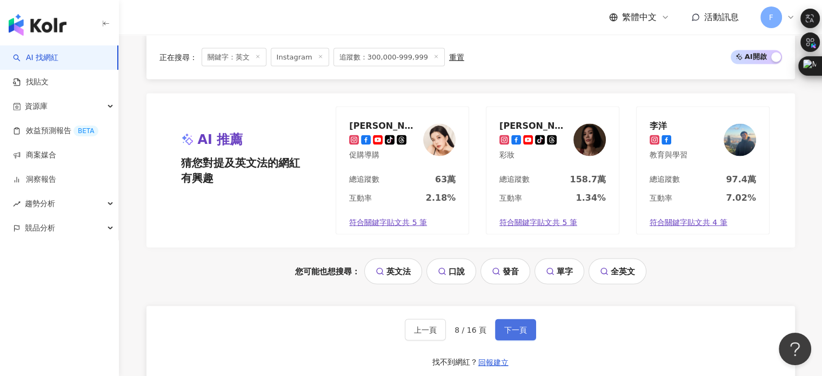
click at [504, 325] on span "下一頁" at bounding box center [515, 329] width 23 height 9
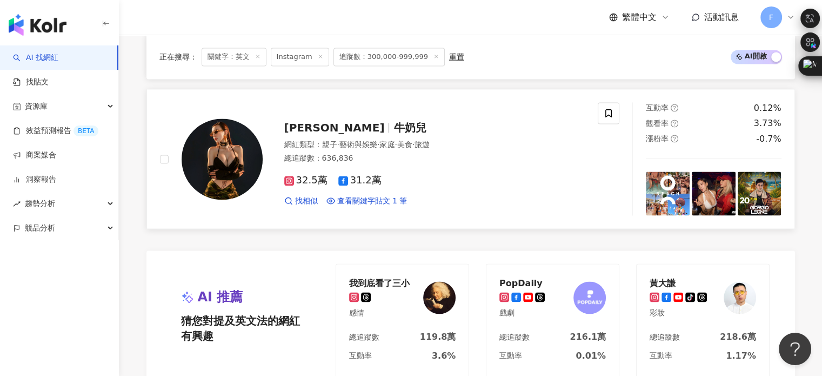
scroll to position [2137, 0]
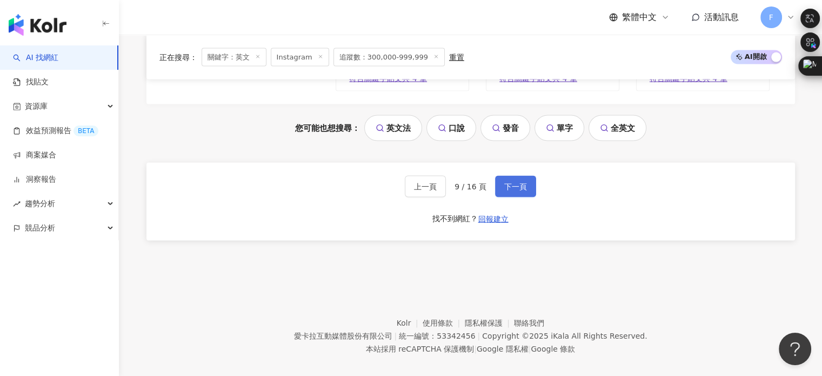
click at [514, 182] on span "下一頁" at bounding box center [515, 186] width 23 height 9
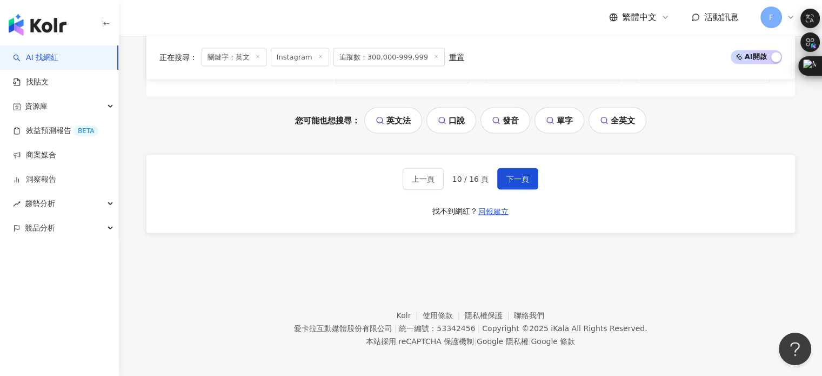
click at [223, 261] on footer "Kolr 使用條款 隱私權保護 聯絡我們 愛卡拉互動媒體股份有限公司 | 統一編號：53342456 | Copyright © 2025 iKala All…" at bounding box center [470, 320] width 703 height 120
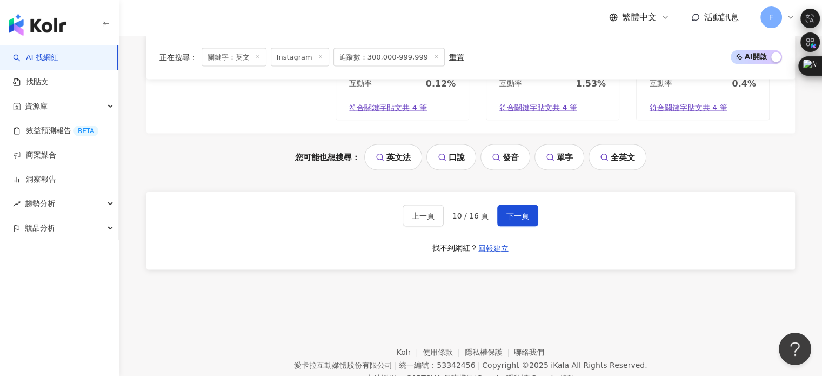
scroll to position [2107, 0]
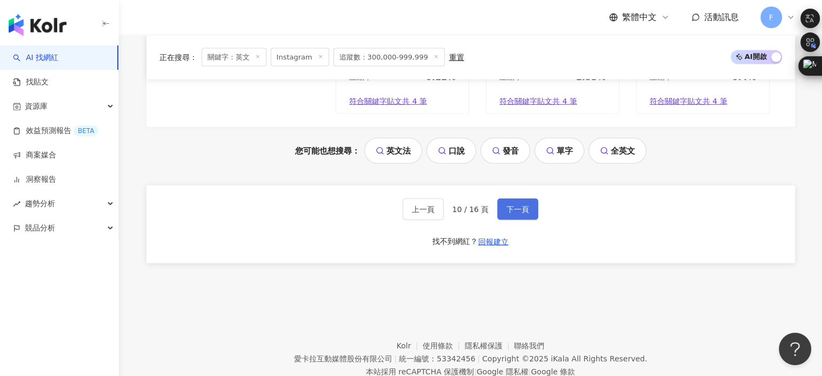
click at [509, 210] on span "下一頁" at bounding box center [517, 209] width 23 height 9
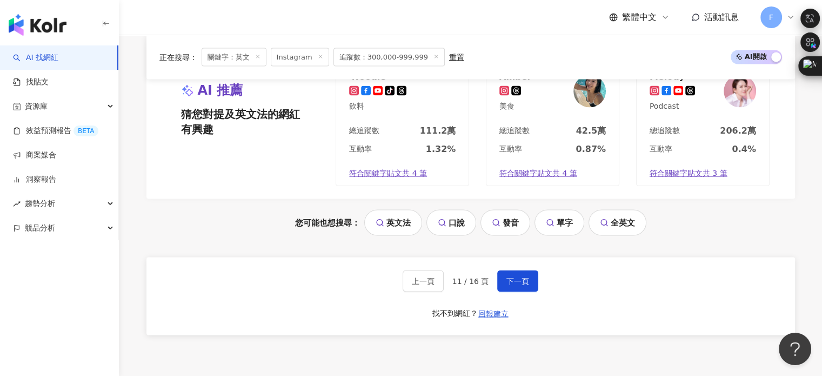
scroll to position [2137, 0]
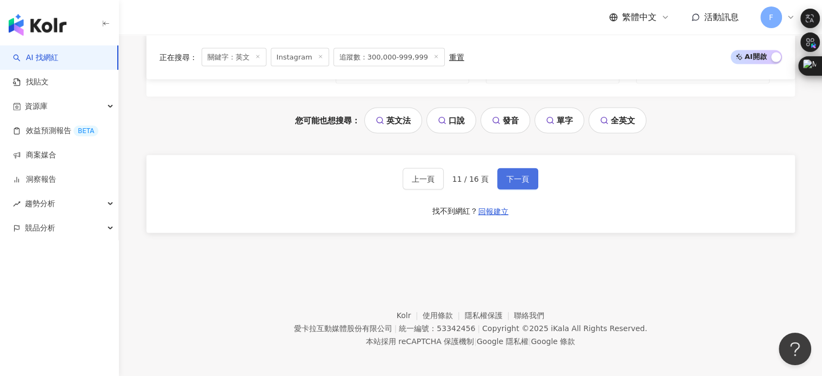
click at [513, 179] on span "下一頁" at bounding box center [517, 179] width 23 height 9
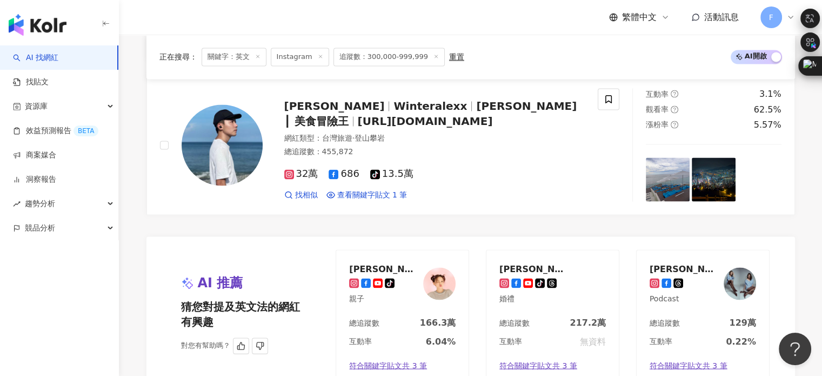
scroll to position [1999, 0]
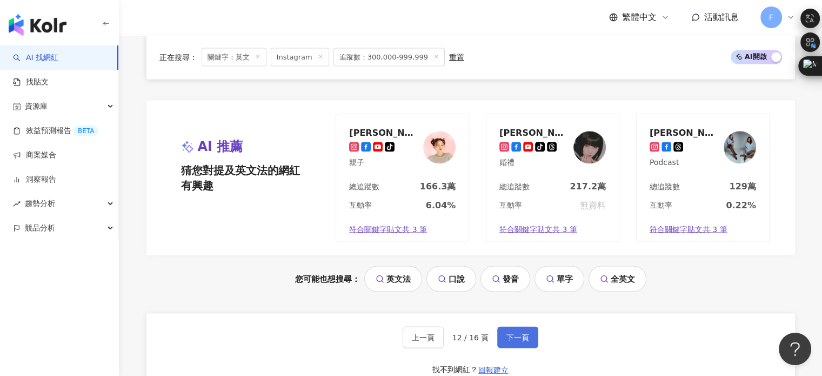
click at [503, 326] on button "下一頁" at bounding box center [517, 337] width 41 height 22
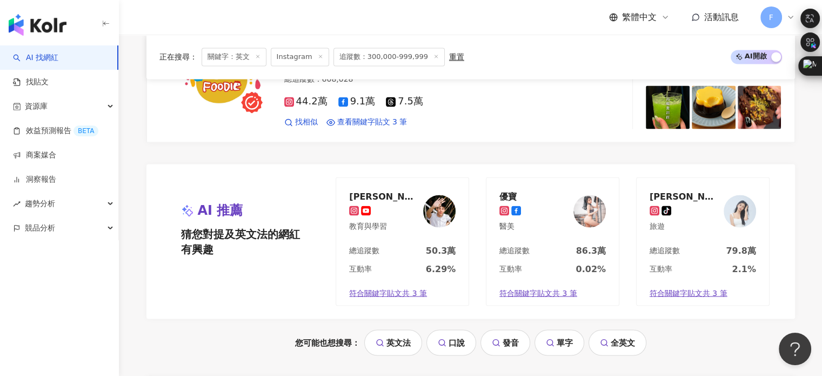
scroll to position [2107, 0]
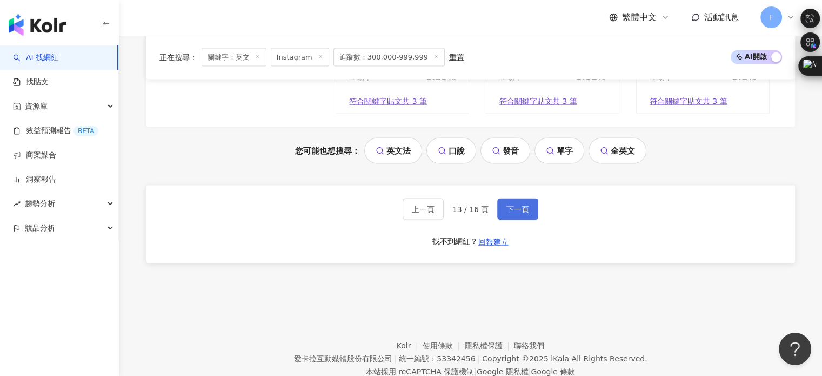
click at [517, 198] on button "下一頁" at bounding box center [517, 209] width 41 height 22
click at [515, 214] on button "下一頁" at bounding box center [517, 209] width 41 height 22
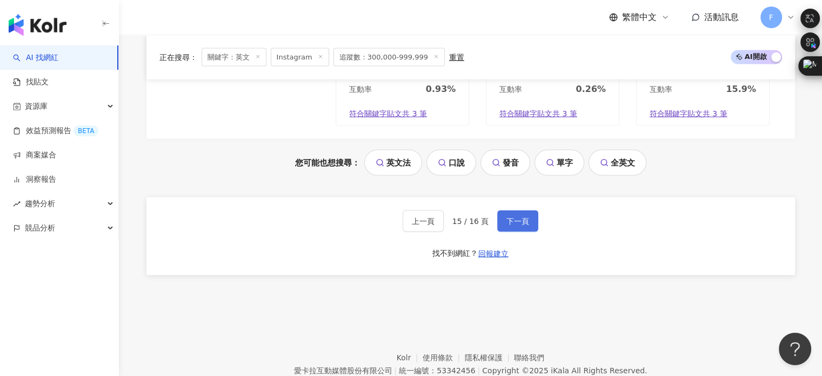
click at [514, 222] on span "下一頁" at bounding box center [517, 221] width 23 height 9
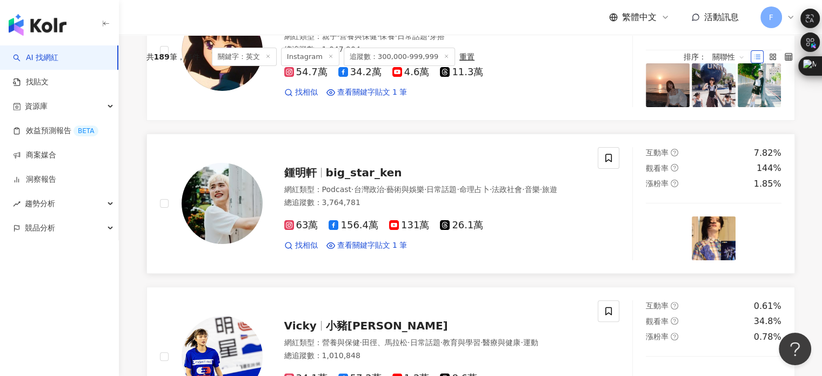
scroll to position [0, 0]
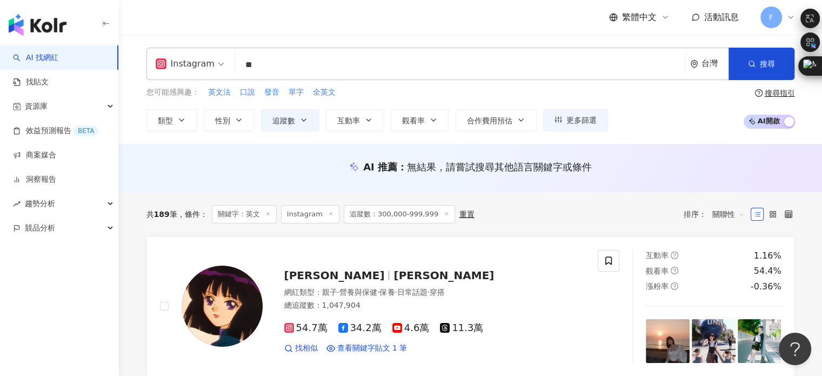
click at [256, 71] on input "**" at bounding box center [459, 65] width 441 height 21
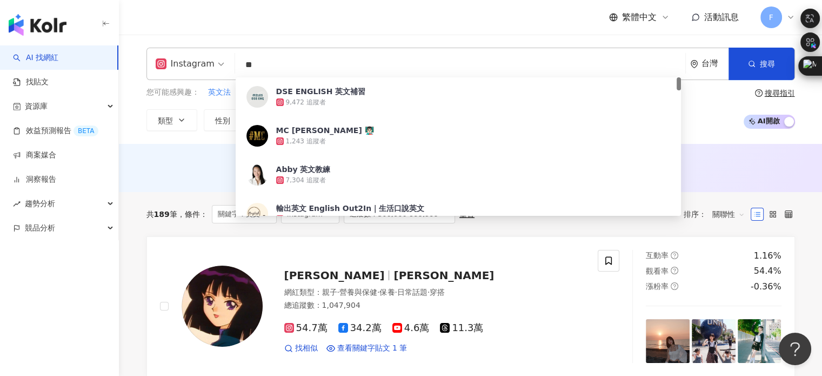
type input "*"
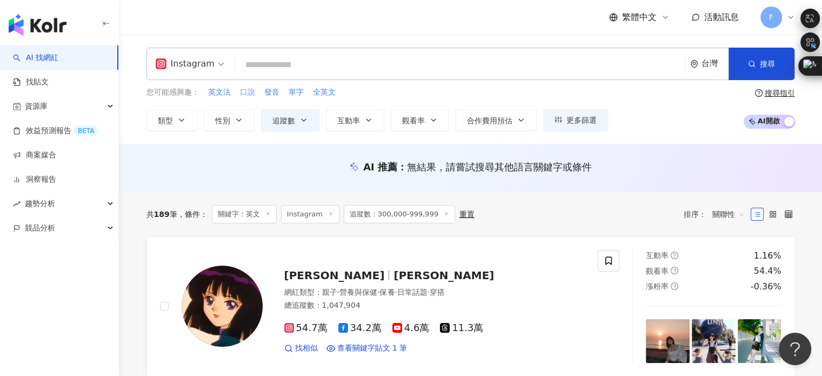
click at [246, 95] on span "口說" at bounding box center [247, 92] width 15 height 11
type input "**"
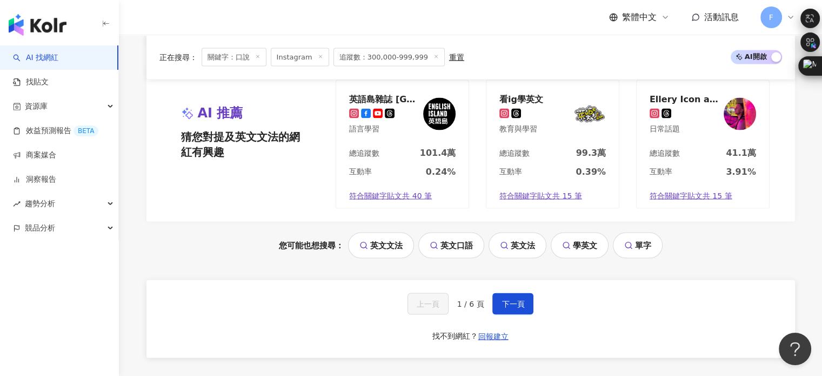
scroll to position [2137, 0]
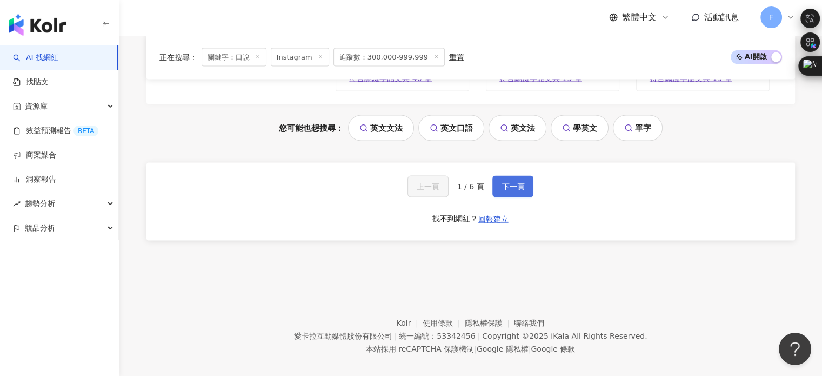
click at [499, 176] on button "下一頁" at bounding box center [512, 187] width 41 height 22
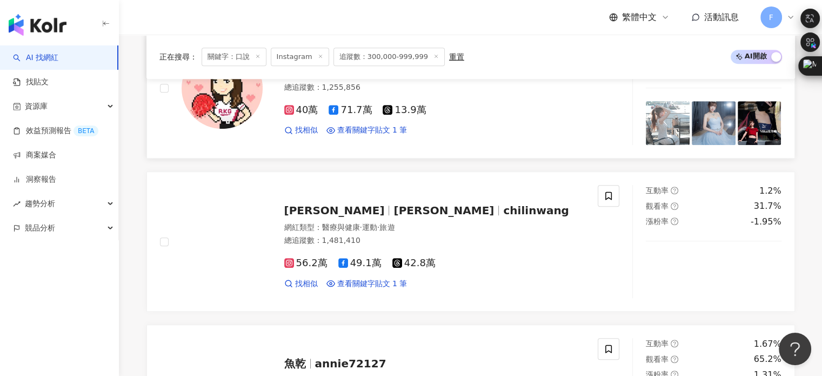
scroll to position [756, 0]
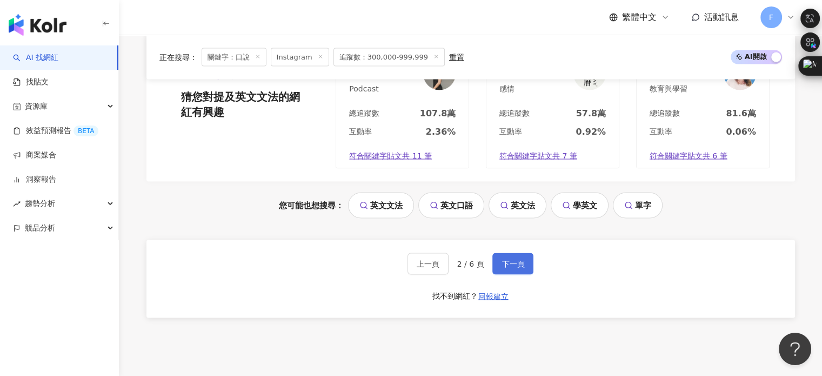
click at [519, 260] on span "下一頁" at bounding box center [512, 263] width 23 height 9
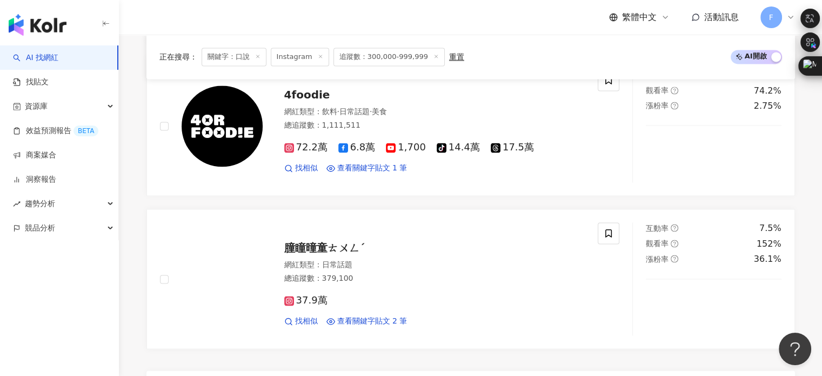
scroll to position [1729, 0]
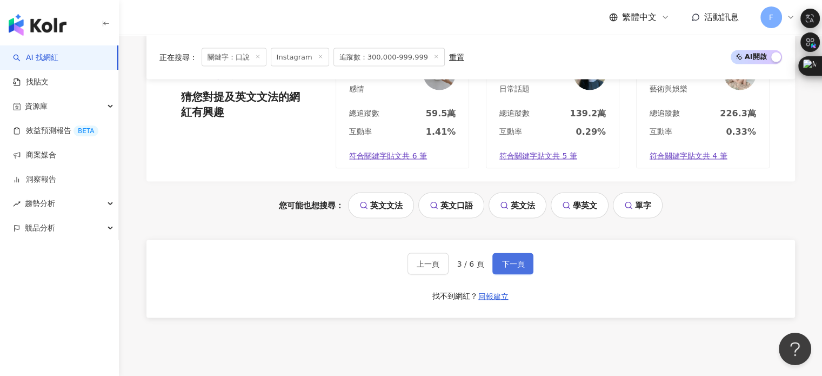
click at [512, 265] on button "下一頁" at bounding box center [512, 263] width 41 height 22
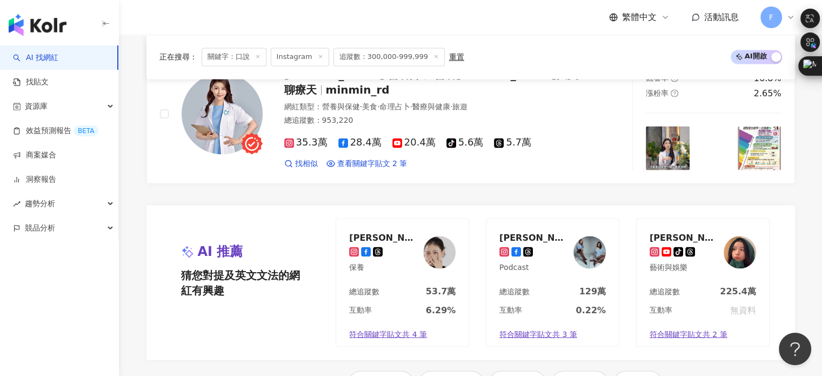
scroll to position [2024, 0]
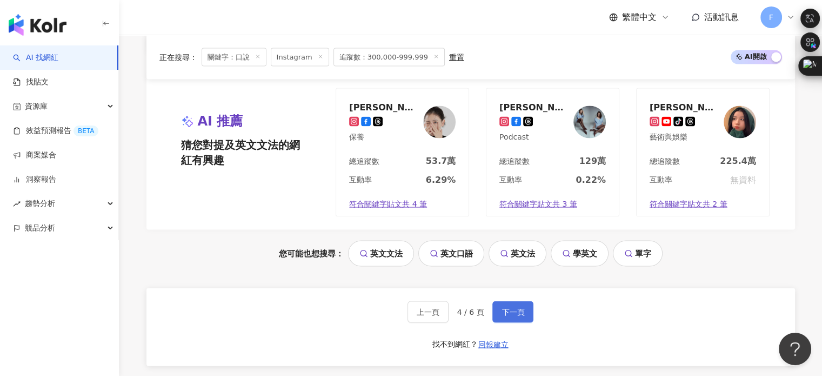
click at [519, 307] on span "下一頁" at bounding box center [512, 311] width 23 height 9
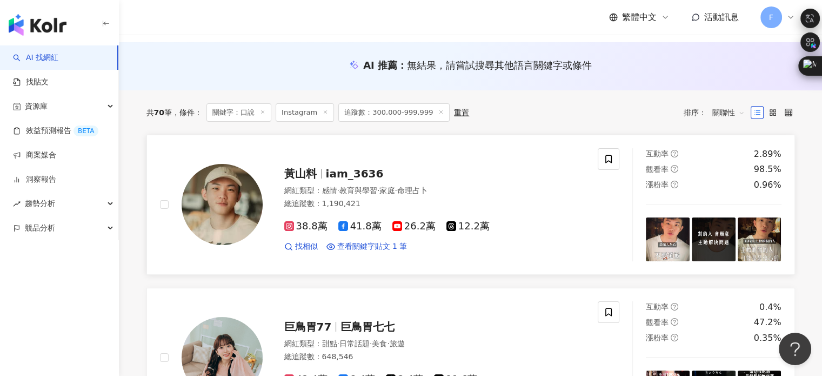
scroll to position [54, 0]
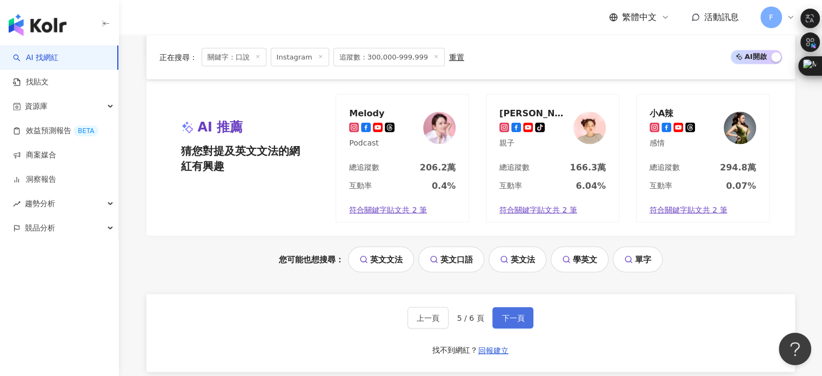
click at [508, 323] on button "下一頁" at bounding box center [512, 317] width 41 height 22
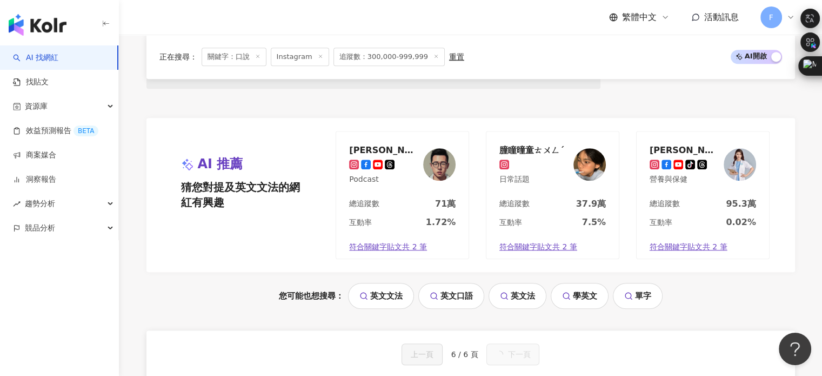
scroll to position [822, 0]
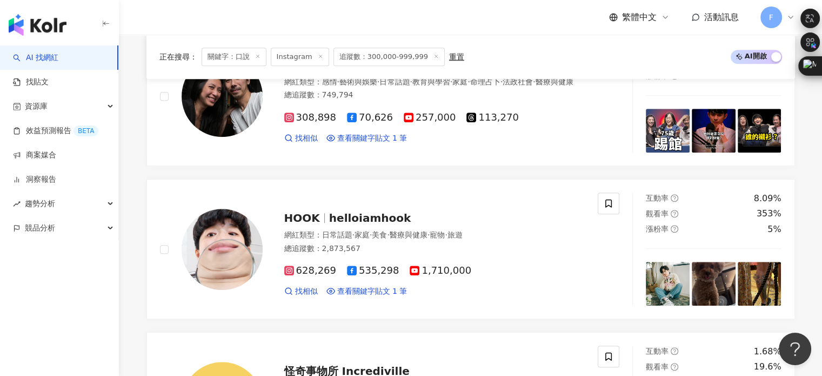
click at [83, 285] on div "AI 找網紅 找貼文 資源庫 效益預測報告 BETA 商案媒合 洞察報告 趨勢分析 競品分析" at bounding box center [59, 210] width 119 height 330
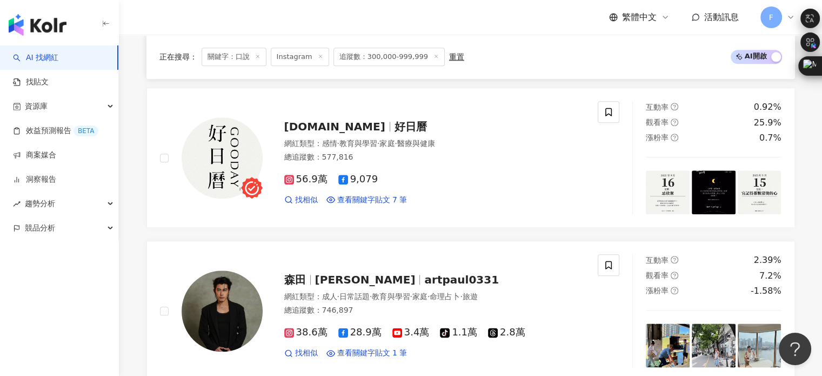
scroll to position [991, 0]
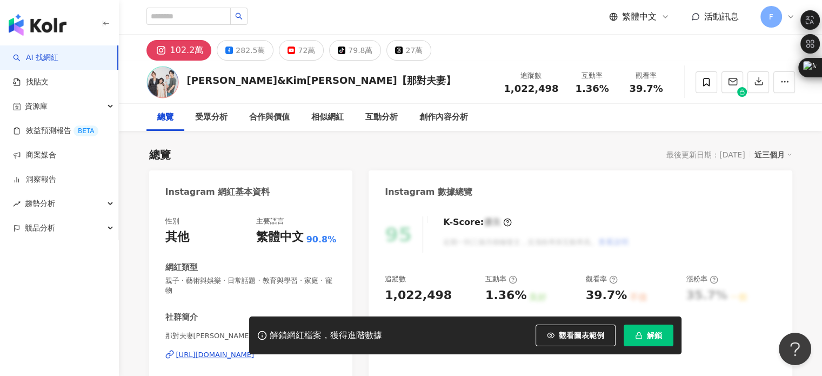
scroll to position [162, 0]
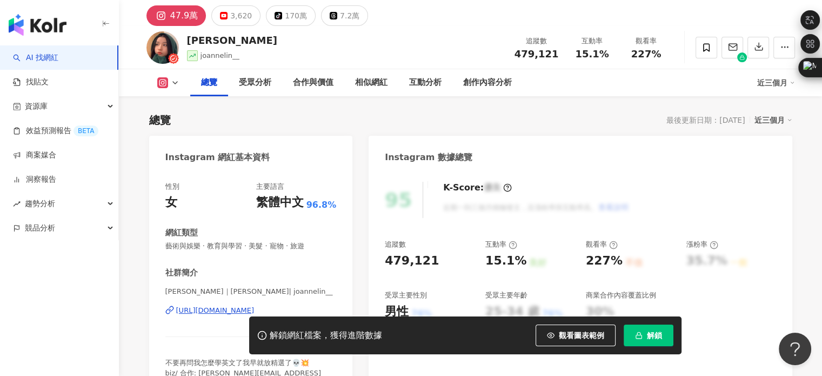
scroll to position [54, 0]
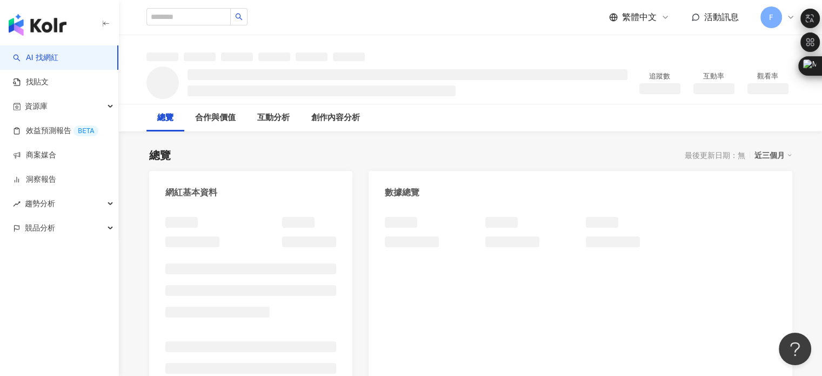
scroll to position [42, 0]
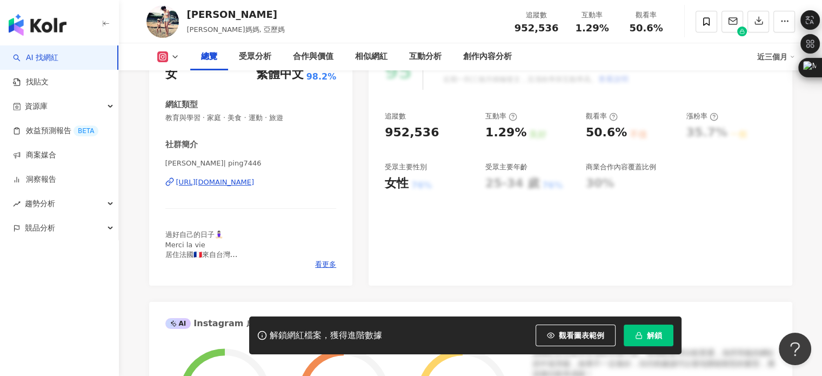
scroll to position [108, 0]
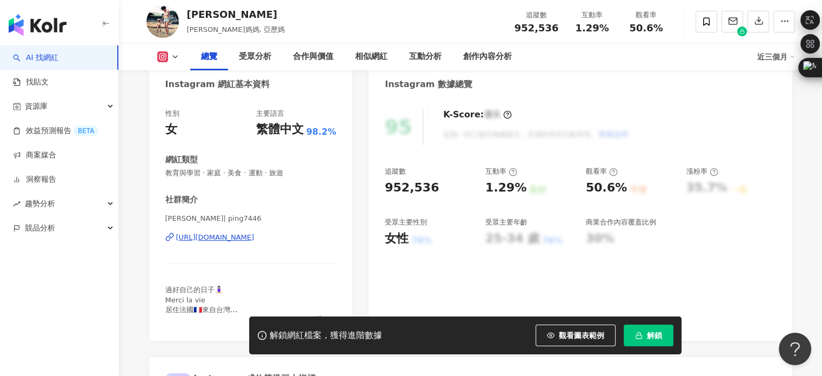
click at [226, 240] on div "https://www.instagram.com/ping7446/" at bounding box center [215, 237] width 78 height 10
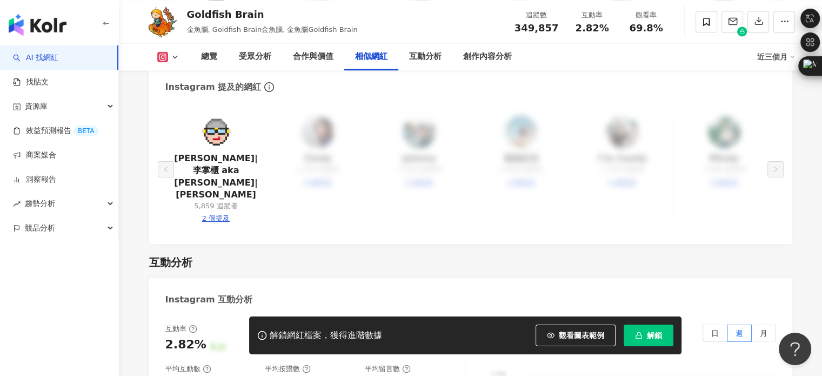
scroll to position [1891, 0]
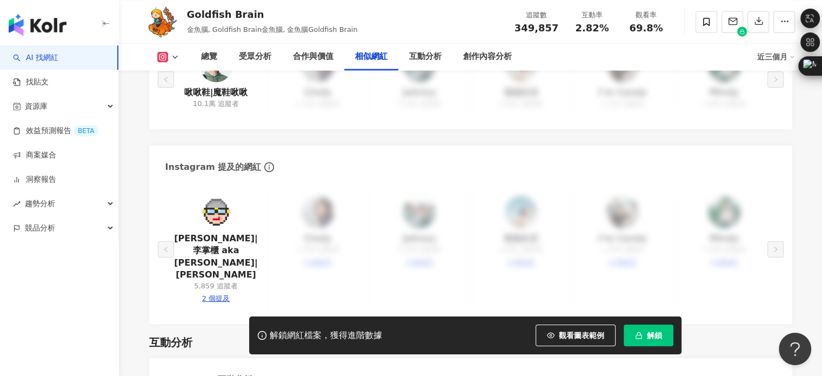
click at [36, 286] on div "AI 找網紅 找貼文 資源庫 效益預測報告 BETA 商案媒合 洞察報告 趨勢分析 競品分析" at bounding box center [59, 210] width 119 height 330
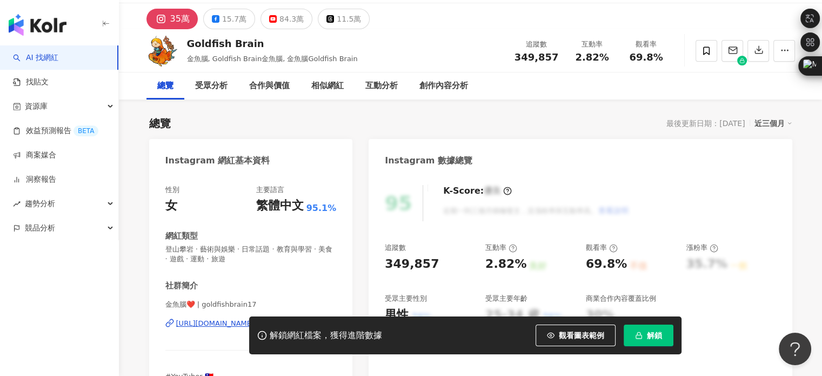
scroll to position [0, 0]
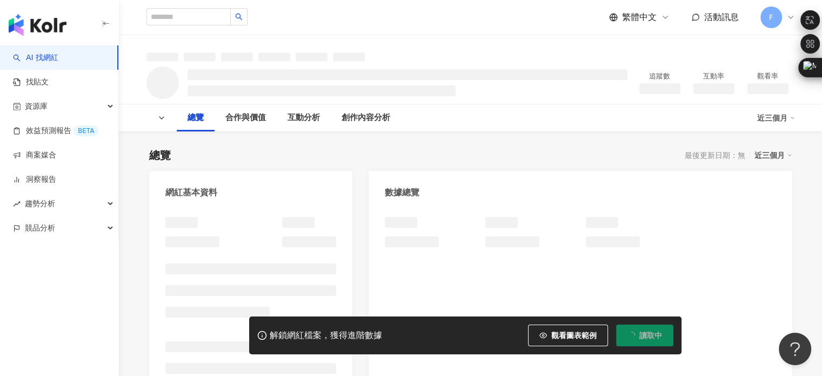
scroll to position [57, 0]
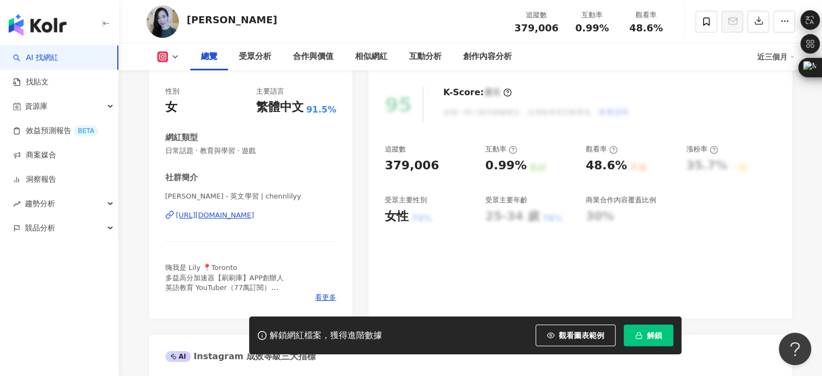
scroll to position [324, 0]
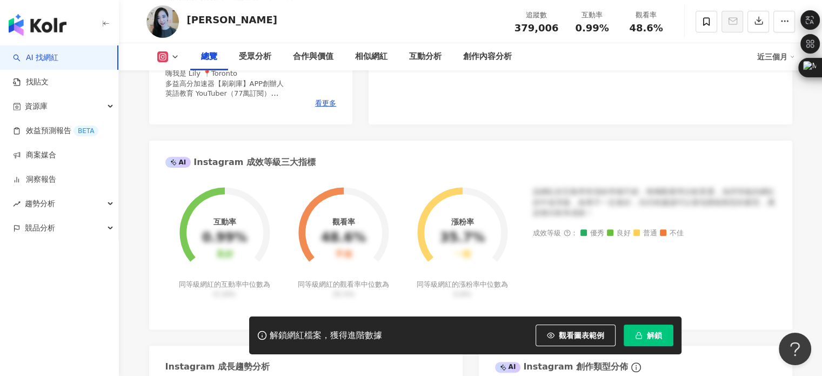
click at [232, 26] on div "[URL][DOMAIN_NAME]" at bounding box center [215, 21] width 78 height 10
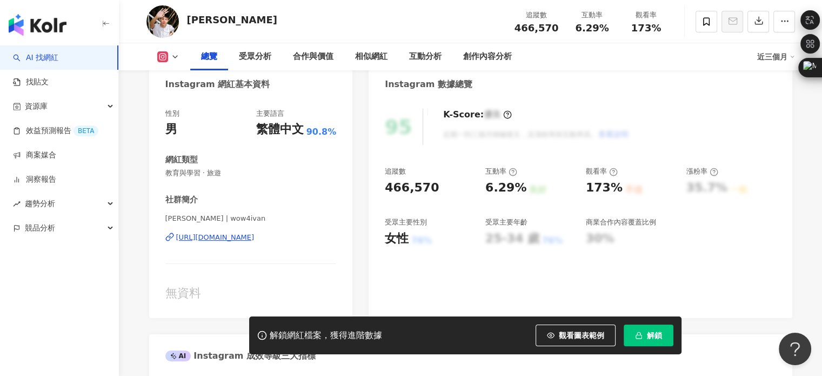
click at [238, 233] on div "[URL][DOMAIN_NAME]" at bounding box center [215, 237] width 78 height 10
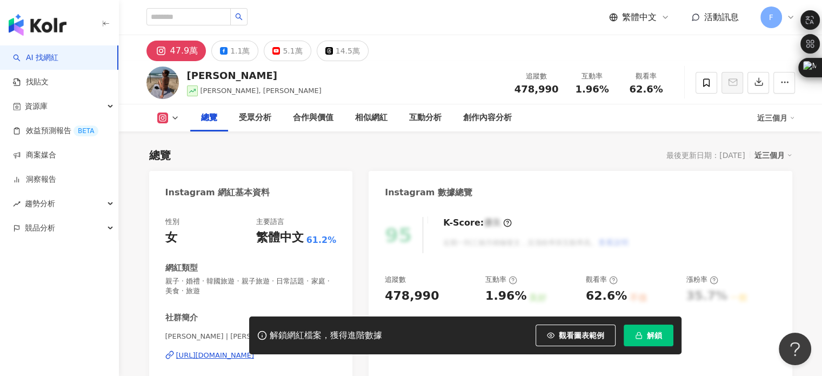
scroll to position [108, 0]
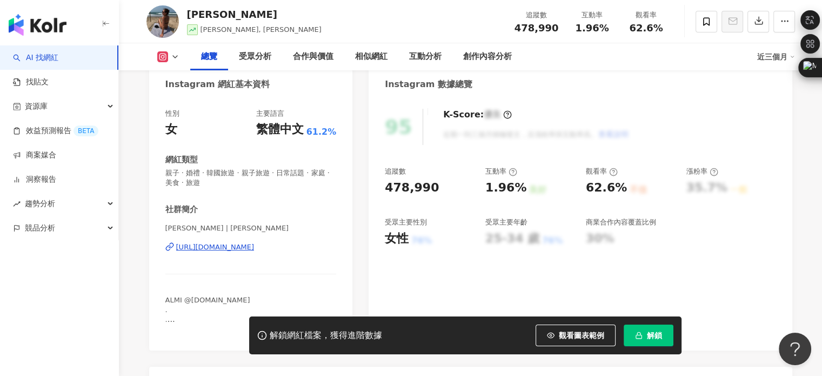
click at [228, 246] on div "https://www.instagram.com/chloehidemi/" at bounding box center [215, 247] width 78 height 10
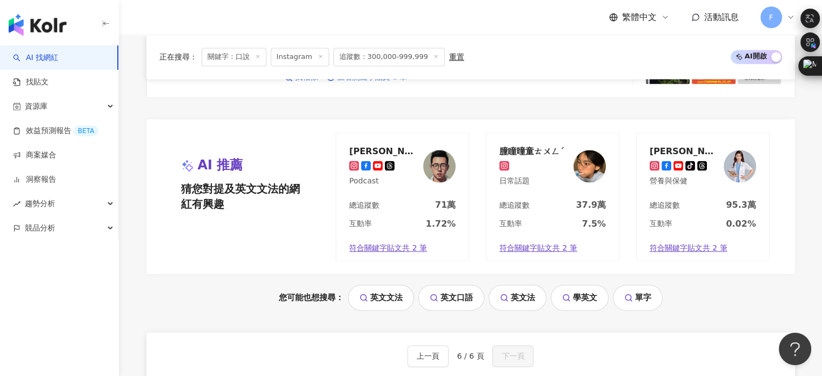
scroll to position [1832, 0]
